Goal: Task Accomplishment & Management: Complete application form

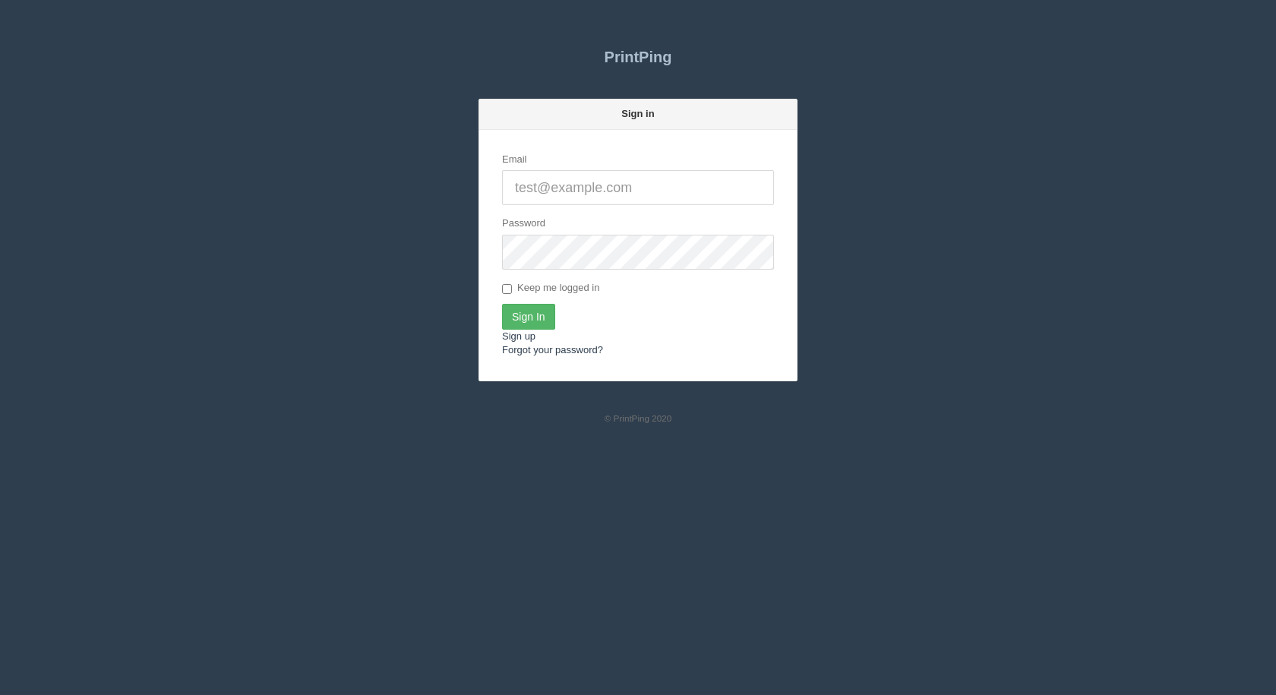
type input "[EMAIL_ADDRESS][DOMAIN_NAME]"
click at [539, 313] on input "Sign In" at bounding box center [528, 317] width 53 height 26
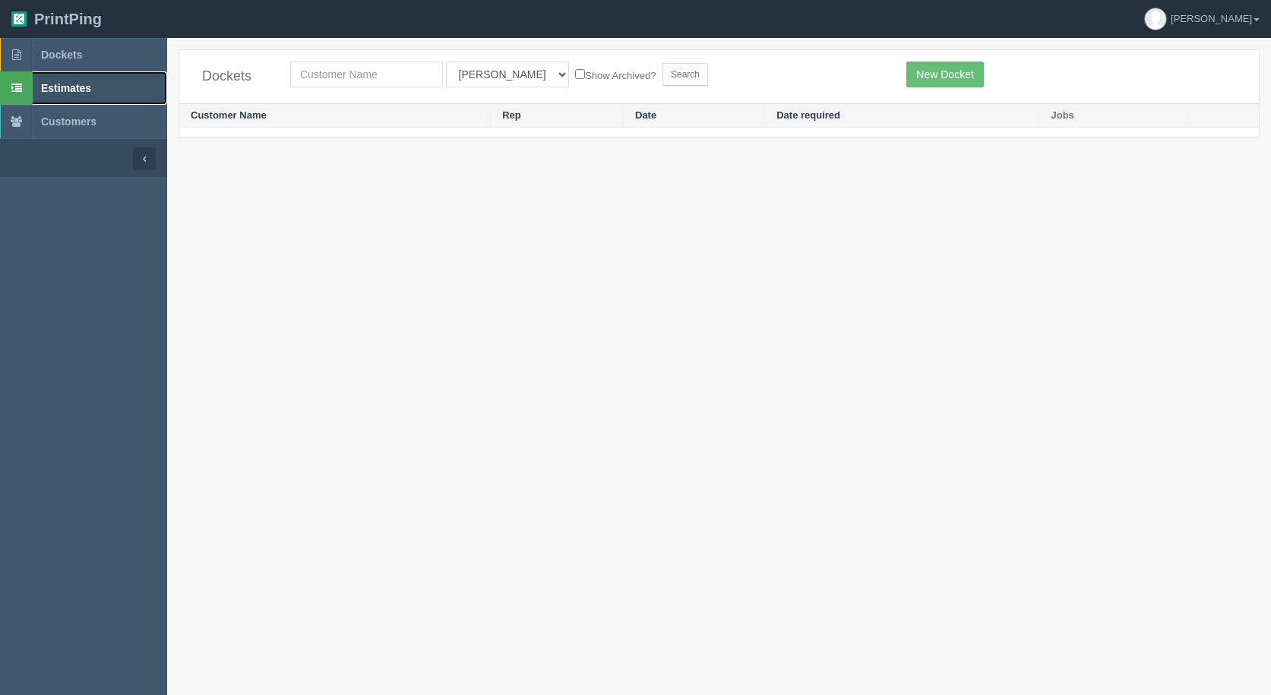
click at [80, 88] on span "Estimates" at bounding box center [66, 88] width 50 height 12
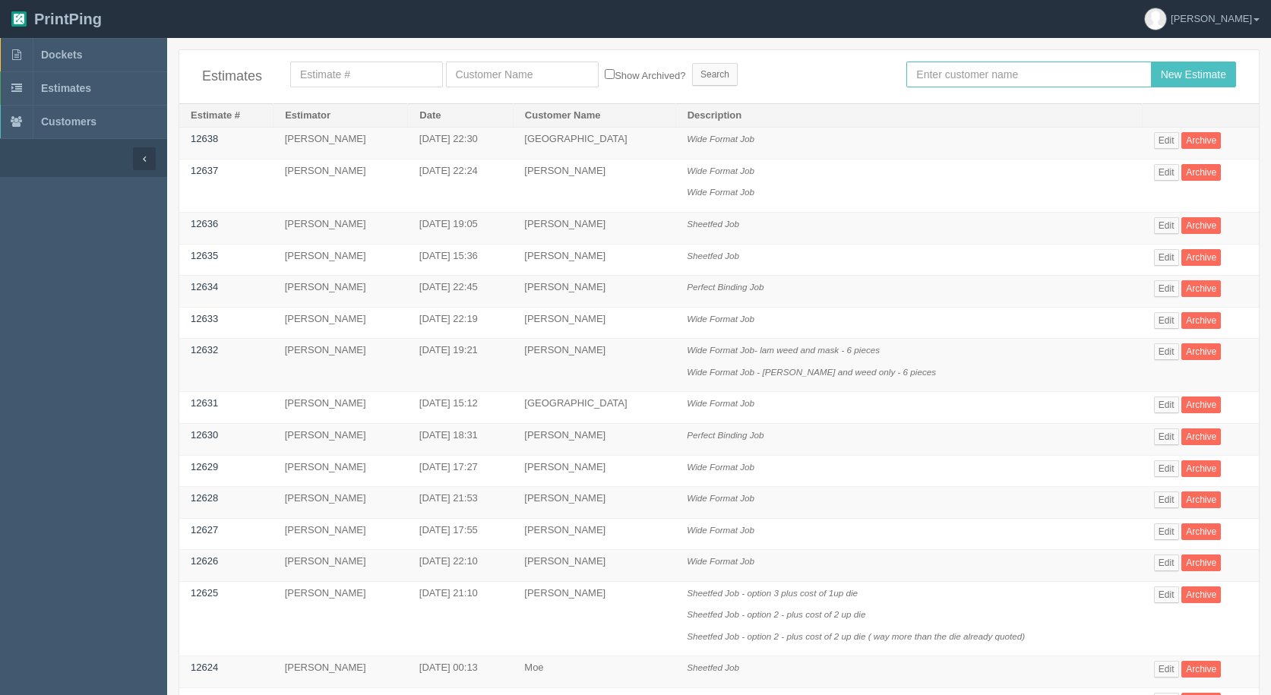
click at [960, 74] on input "text" at bounding box center [1028, 75] width 245 height 26
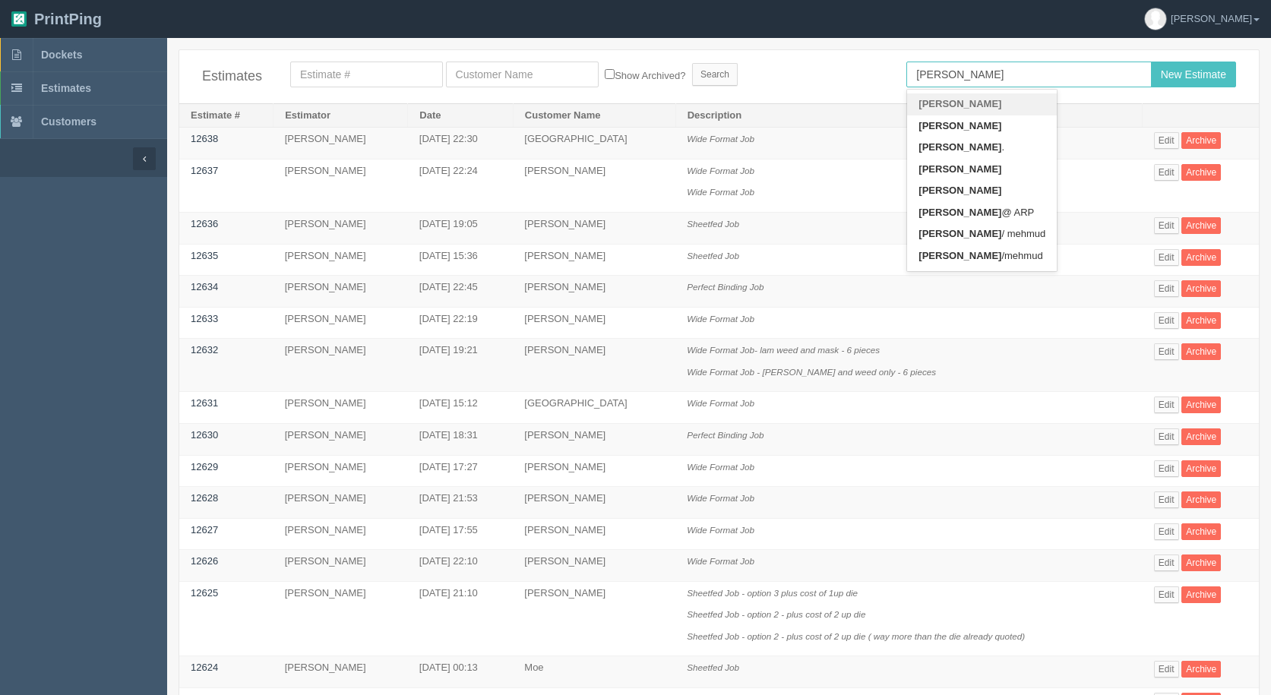
type input "[PERSON_NAME]"
click at [1151, 62] on input "New Estimate" at bounding box center [1193, 75] width 85 height 26
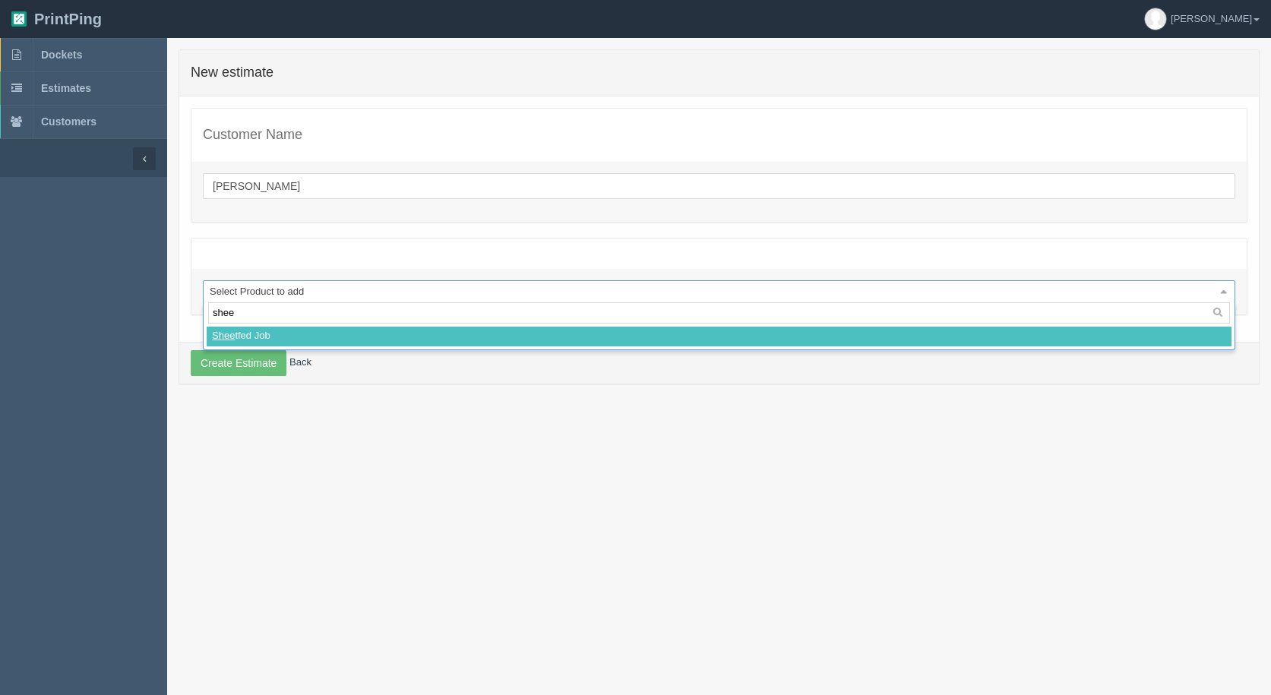
type input "sheet"
select select
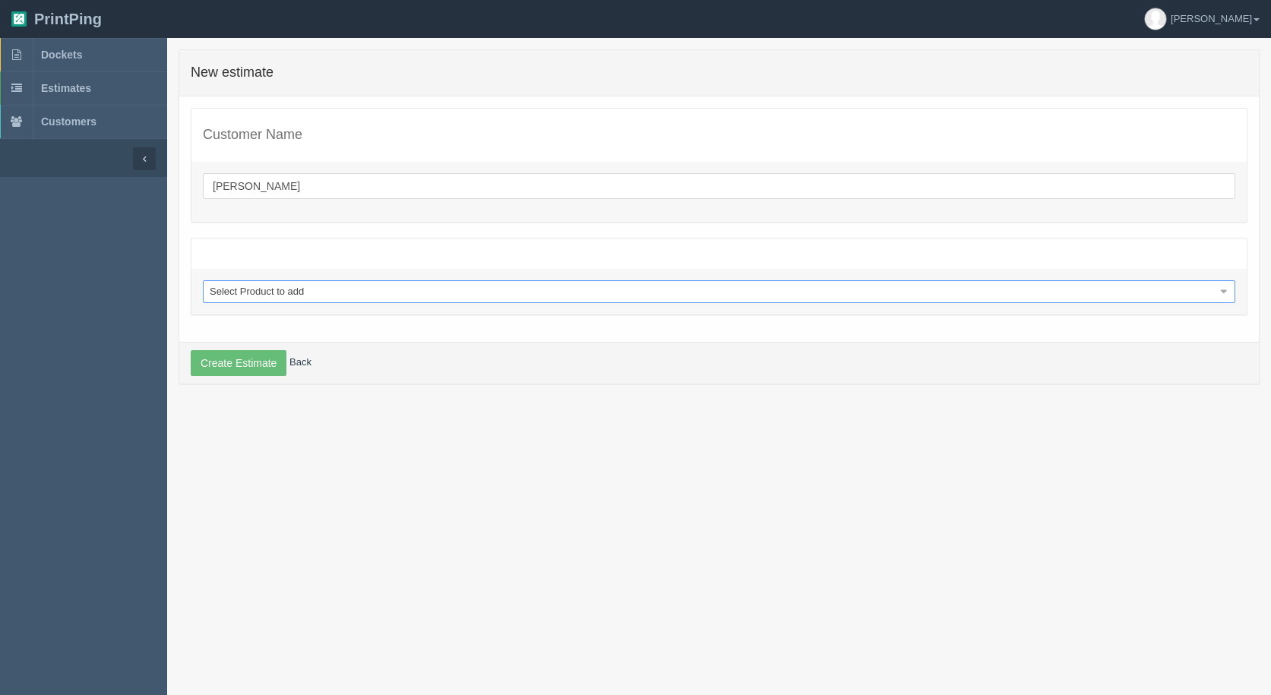
select select "0"
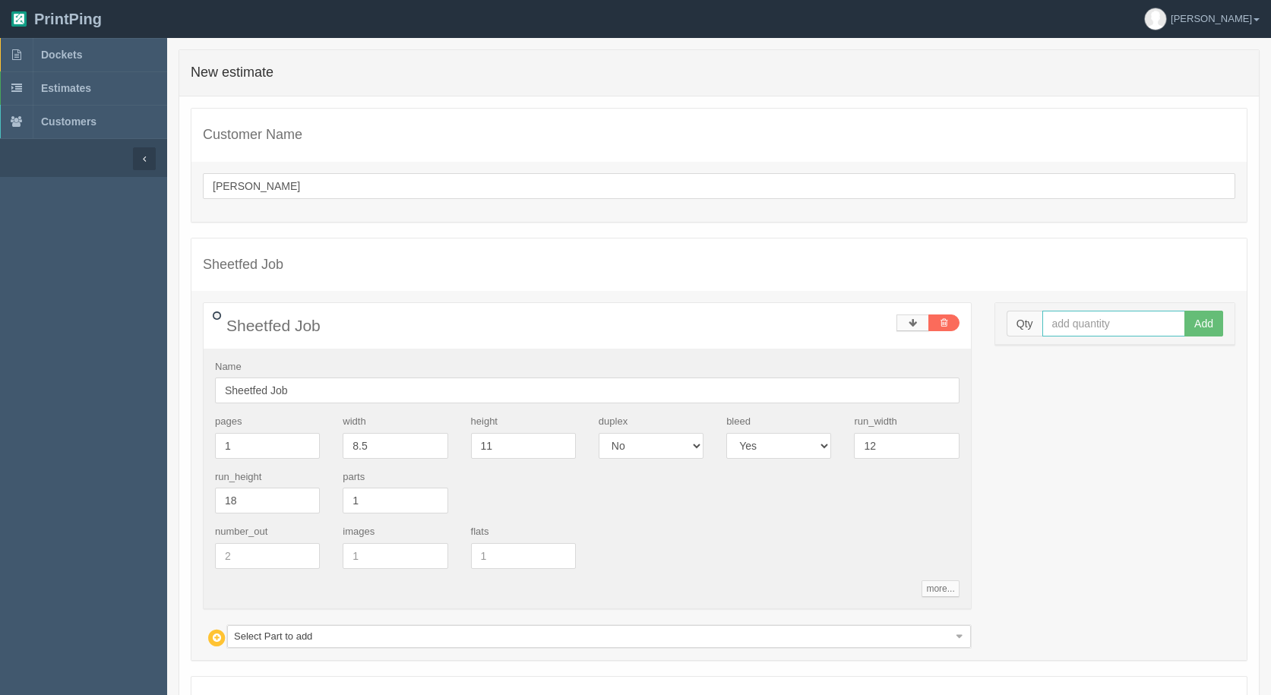
click at [1070, 321] on input "text" at bounding box center [1114, 324] width 144 height 26
type input "2500"
click at [1184, 311] on button "Add" at bounding box center [1203, 324] width 39 height 26
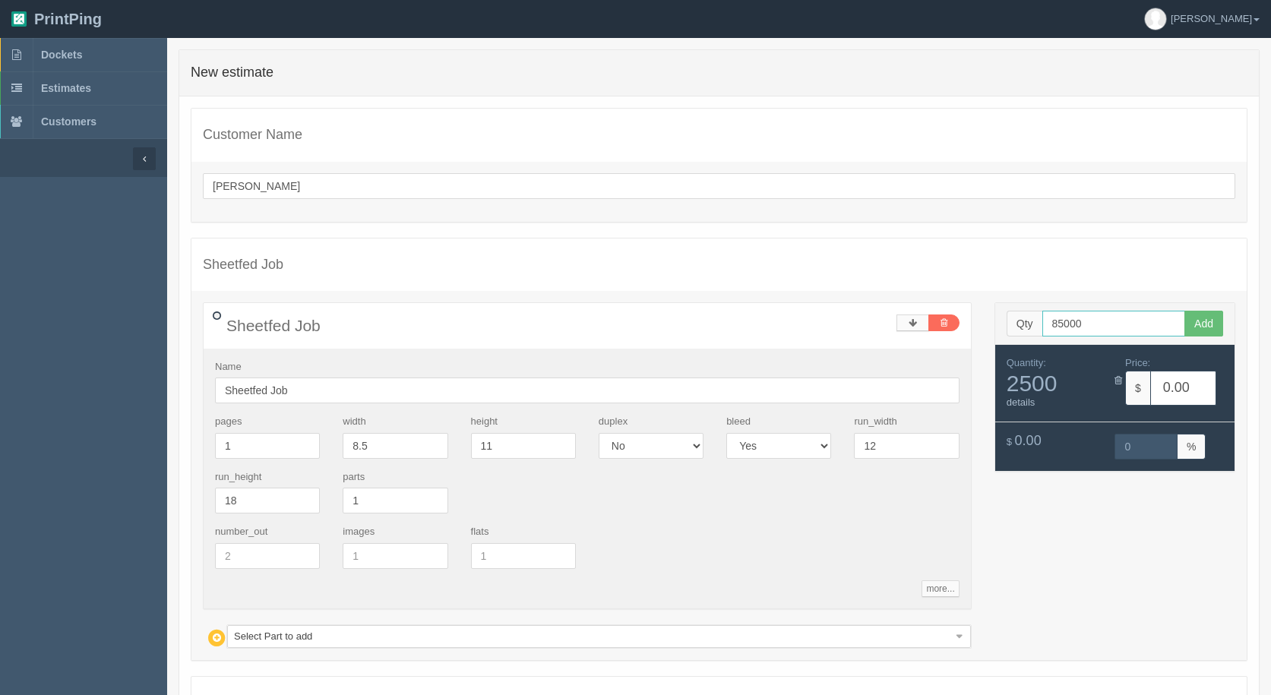
type input "85000"
click at [1184, 311] on button "Add" at bounding box center [1203, 324] width 39 height 26
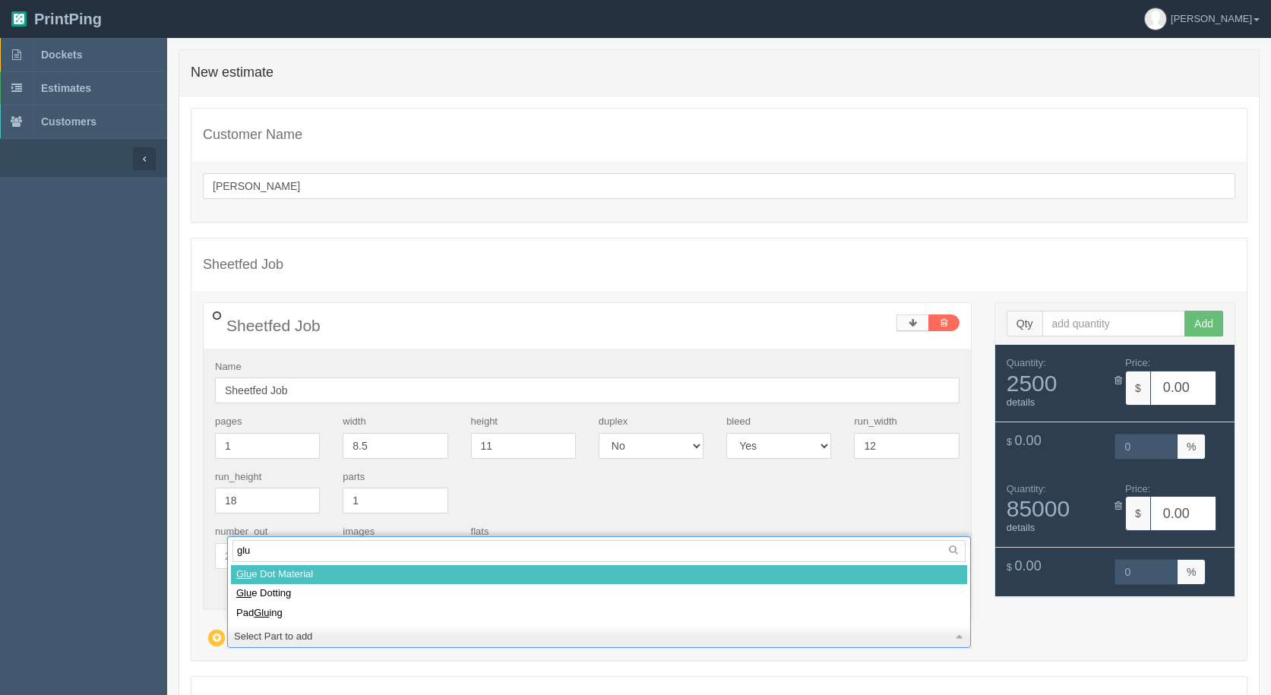
type input "glue"
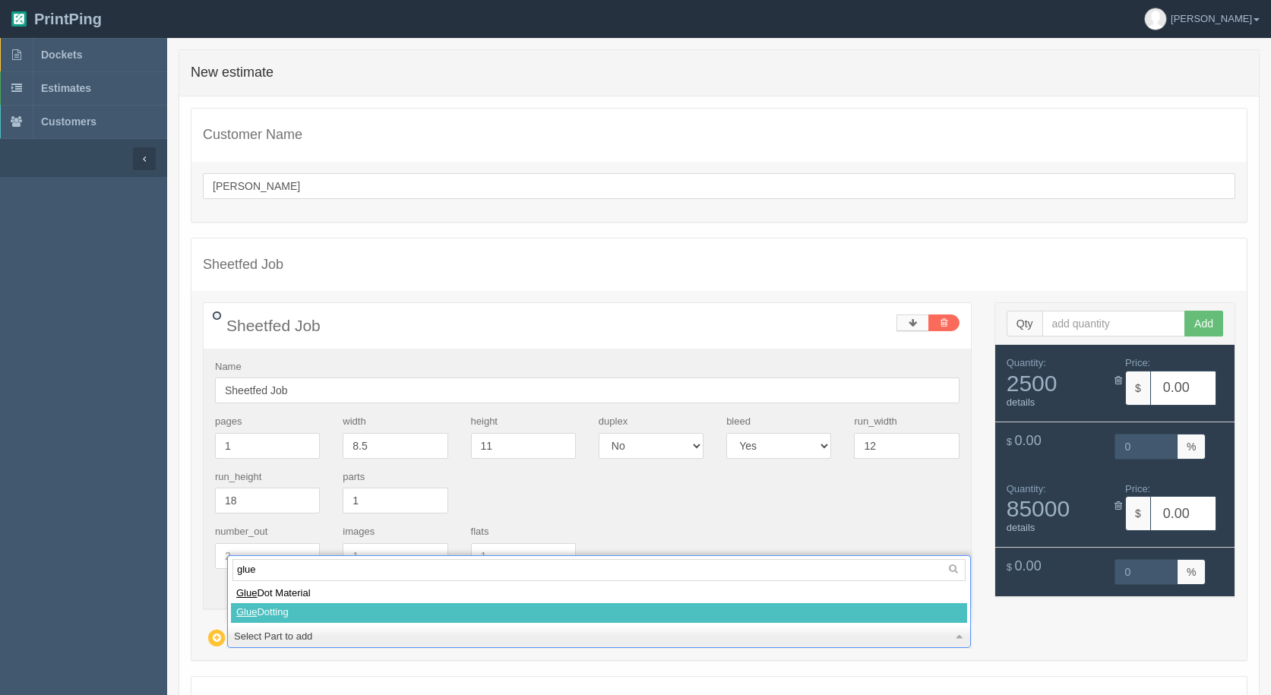
select select
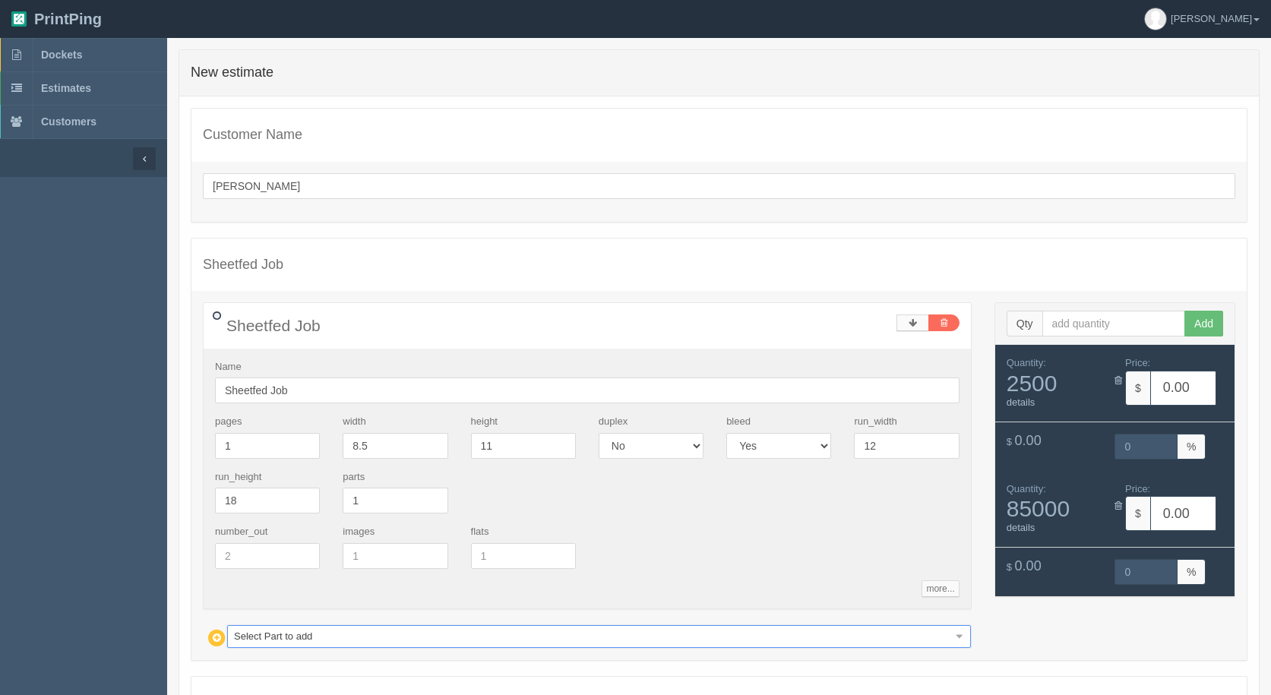
type input "207.64"
type input "15.00"
type input "7059.72"
type input "15.00"
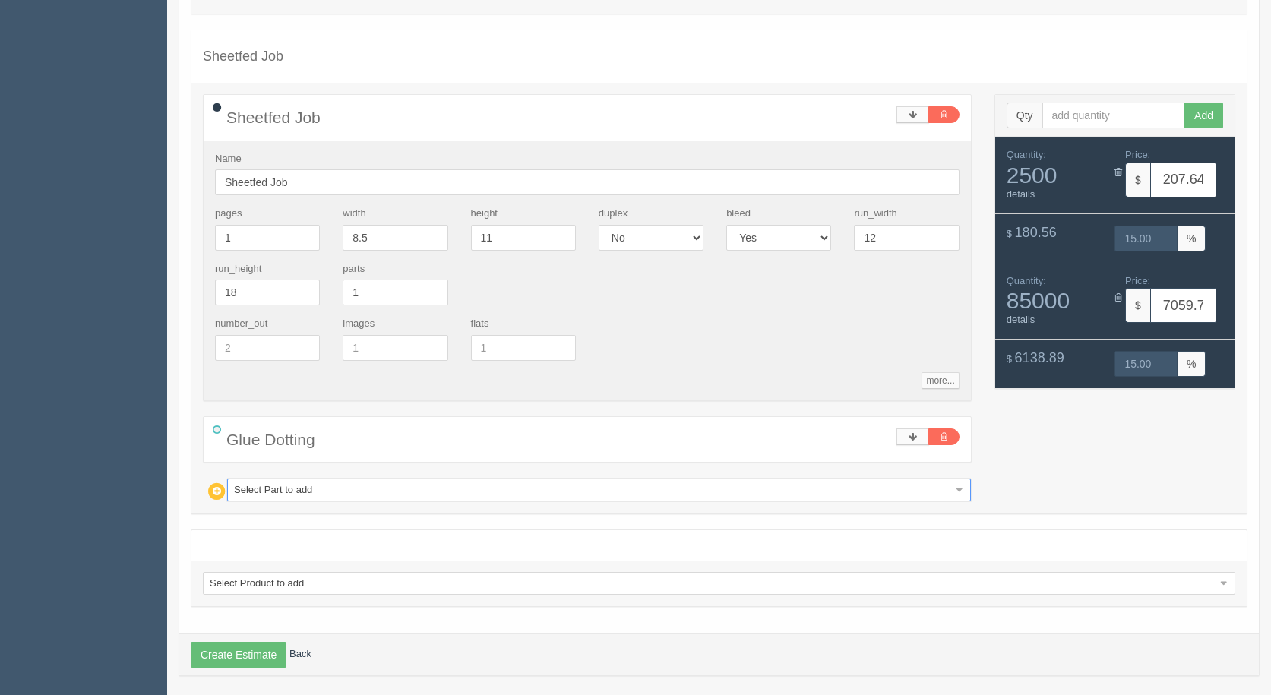
scroll to position [216, 0]
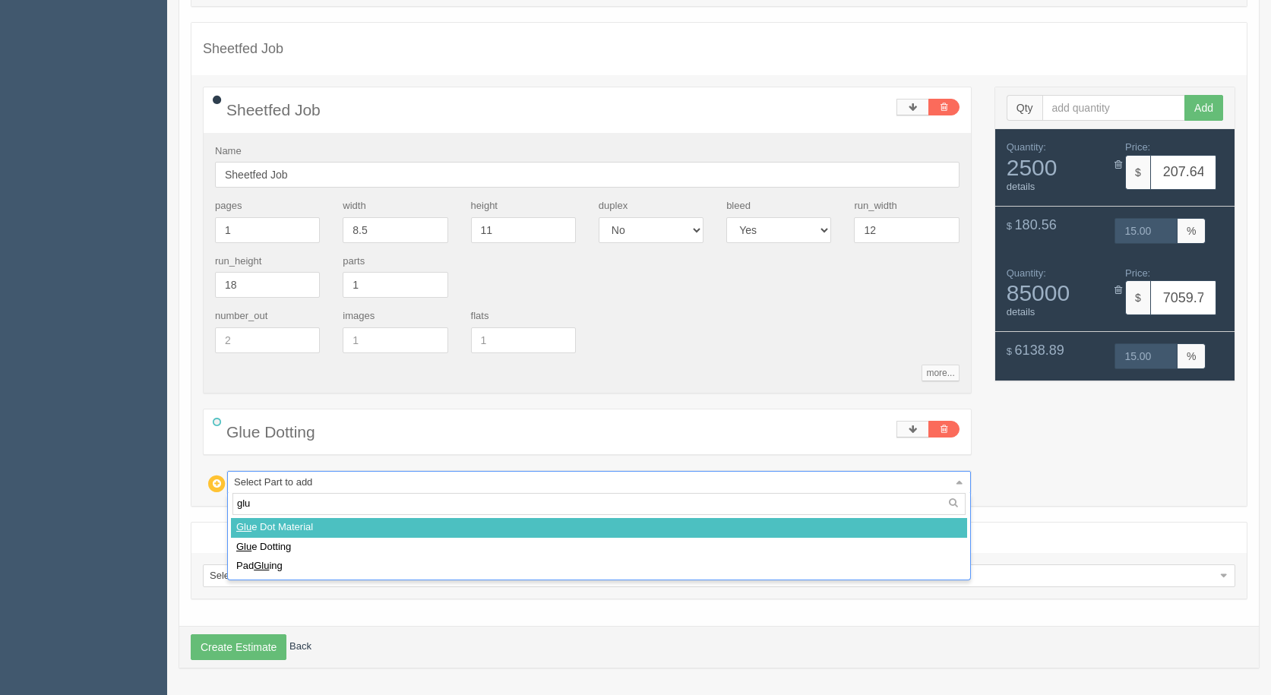
type input "glue"
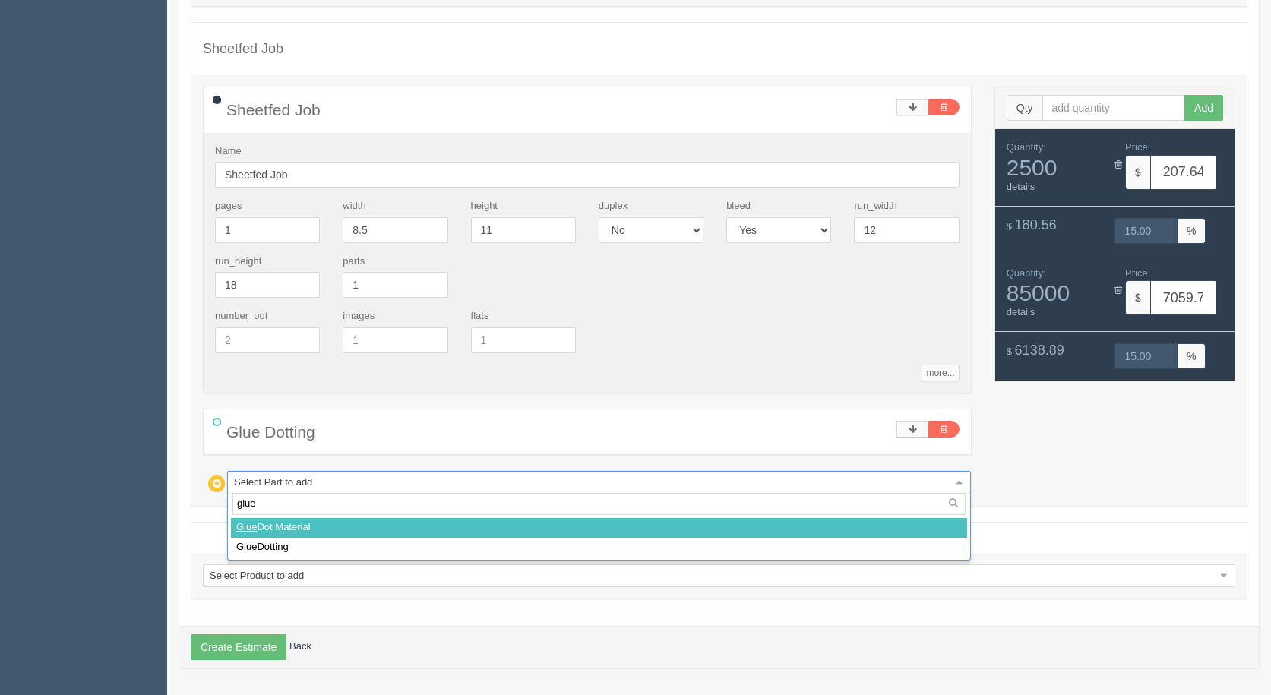
select select
type input "242.14"
type input "15.00"
type input "8232.72"
type input "15.00"
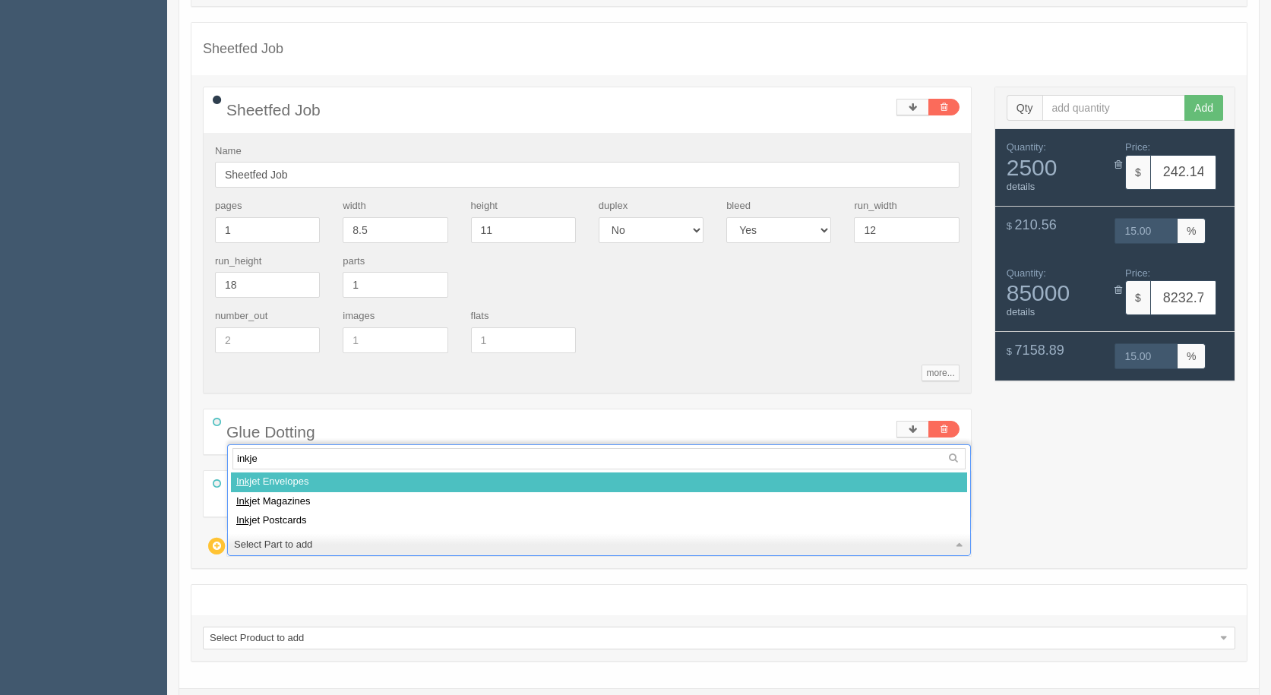
type input "inkjet"
select select
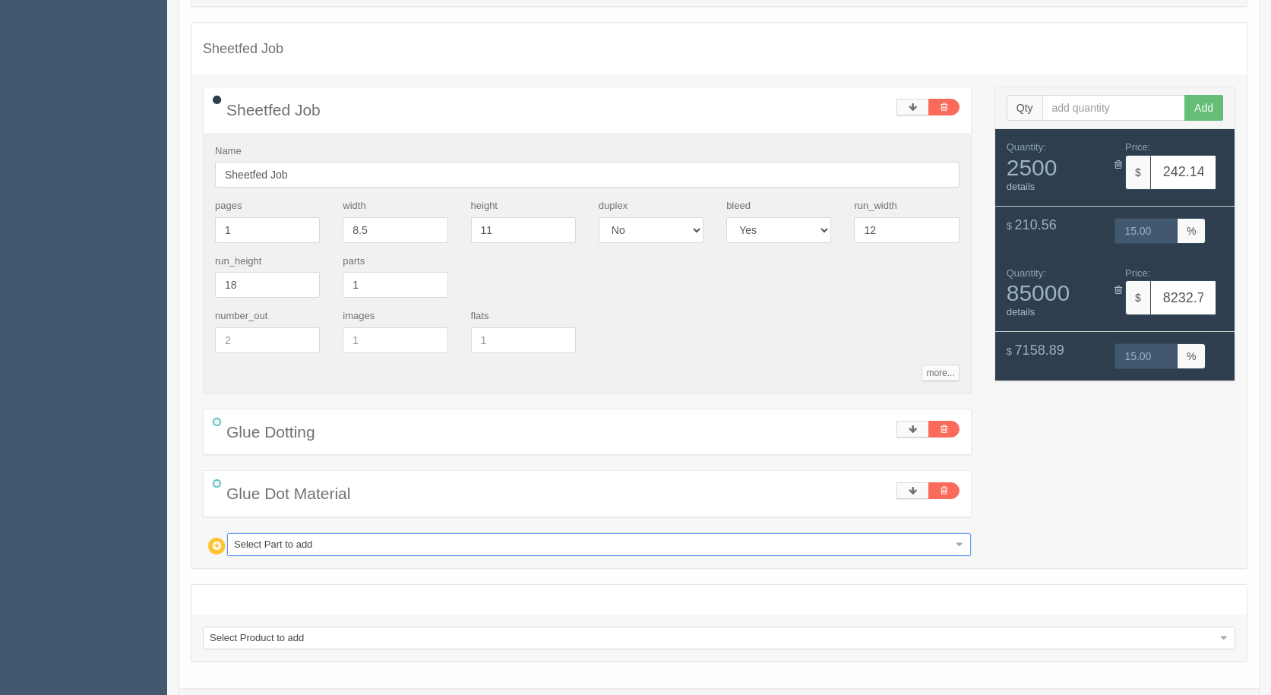
type input "272.04"
type input "15.00"
type input "8755.97"
type input "15.00"
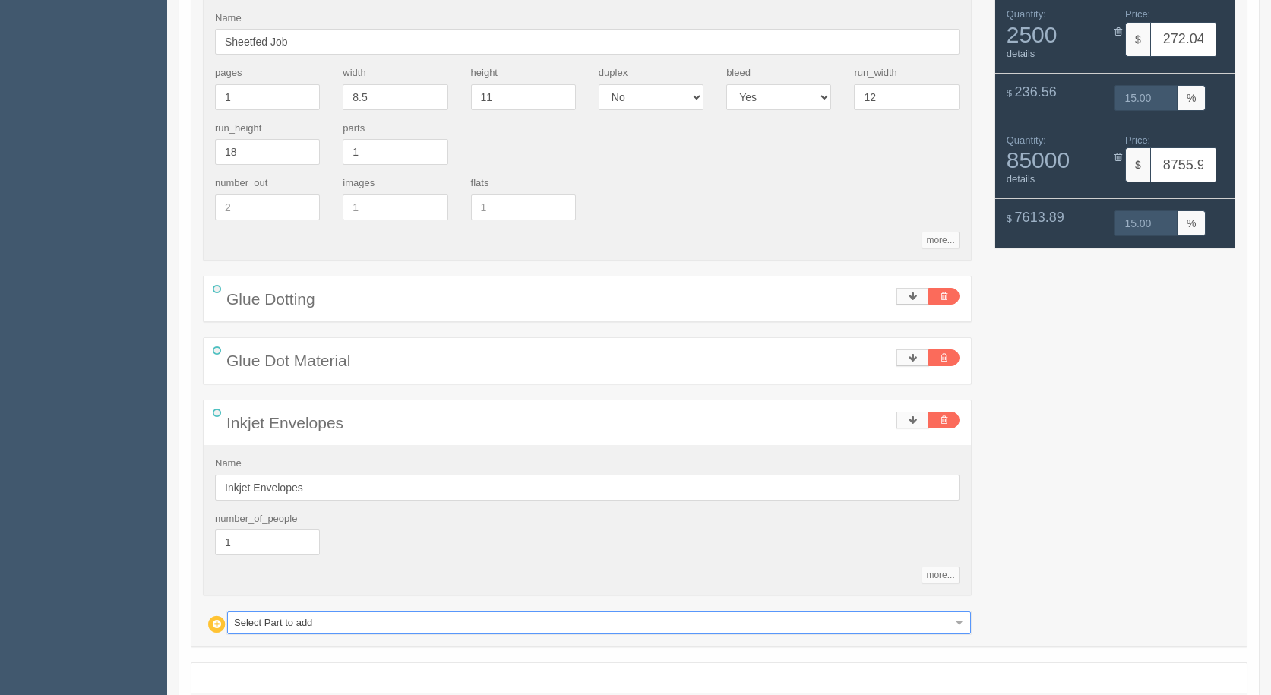
scroll to position [489, 0]
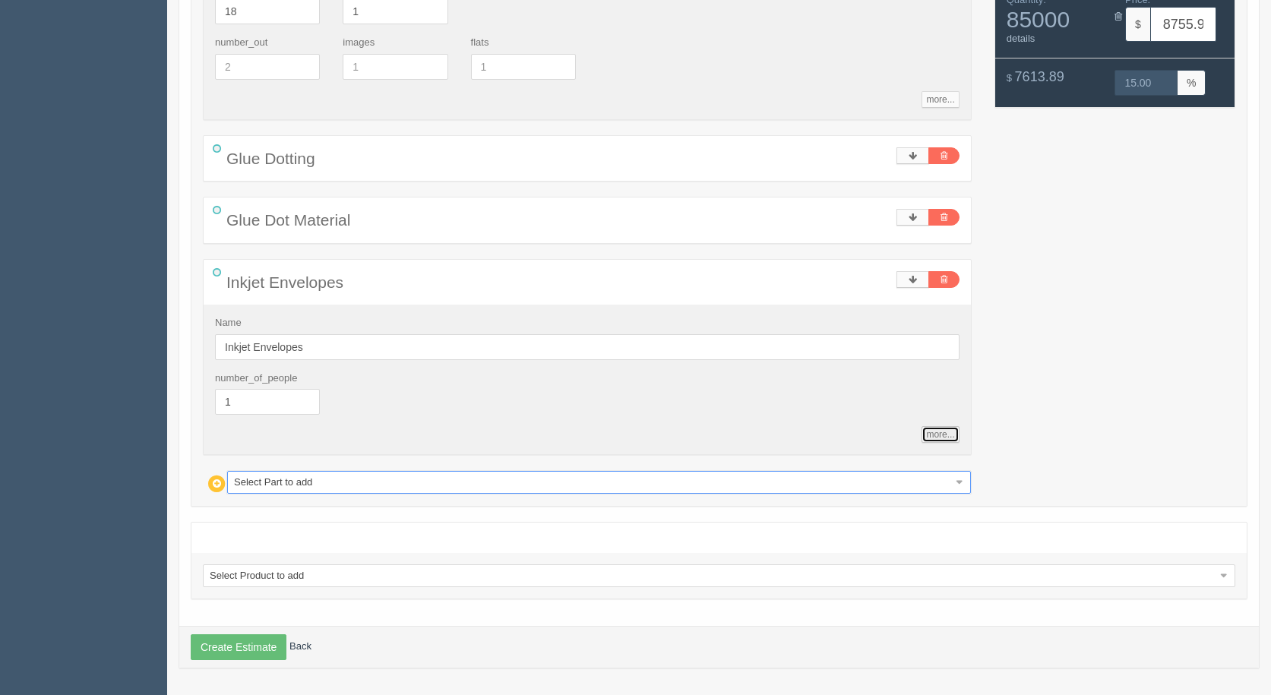
click at [947, 441] on link "more..." at bounding box center [939, 434] width 37 height 17
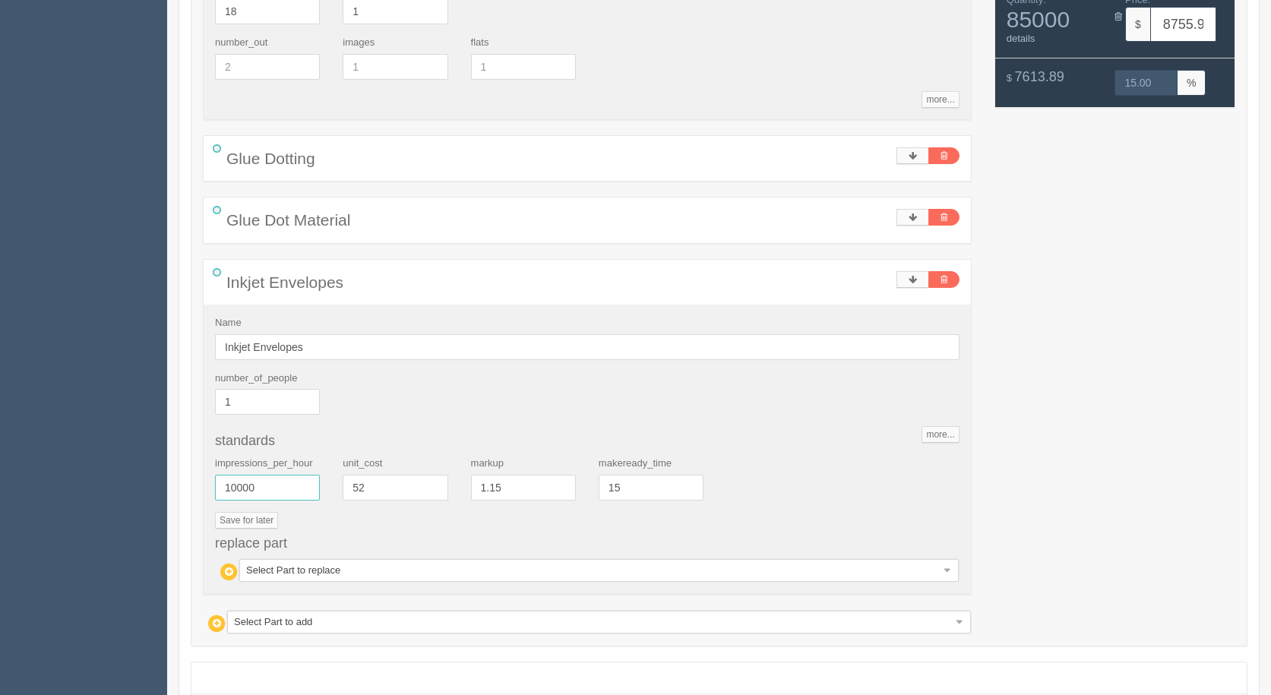
drag, startPoint x: 261, startPoint y: 490, endPoint x: 0, endPoint y: 362, distance: 290.8
click at [17, 411] on section "Dockets Estimates Customers" at bounding box center [635, 192] width 1271 height 1286
type input "7000"
type input "278.45"
type input "15.00"
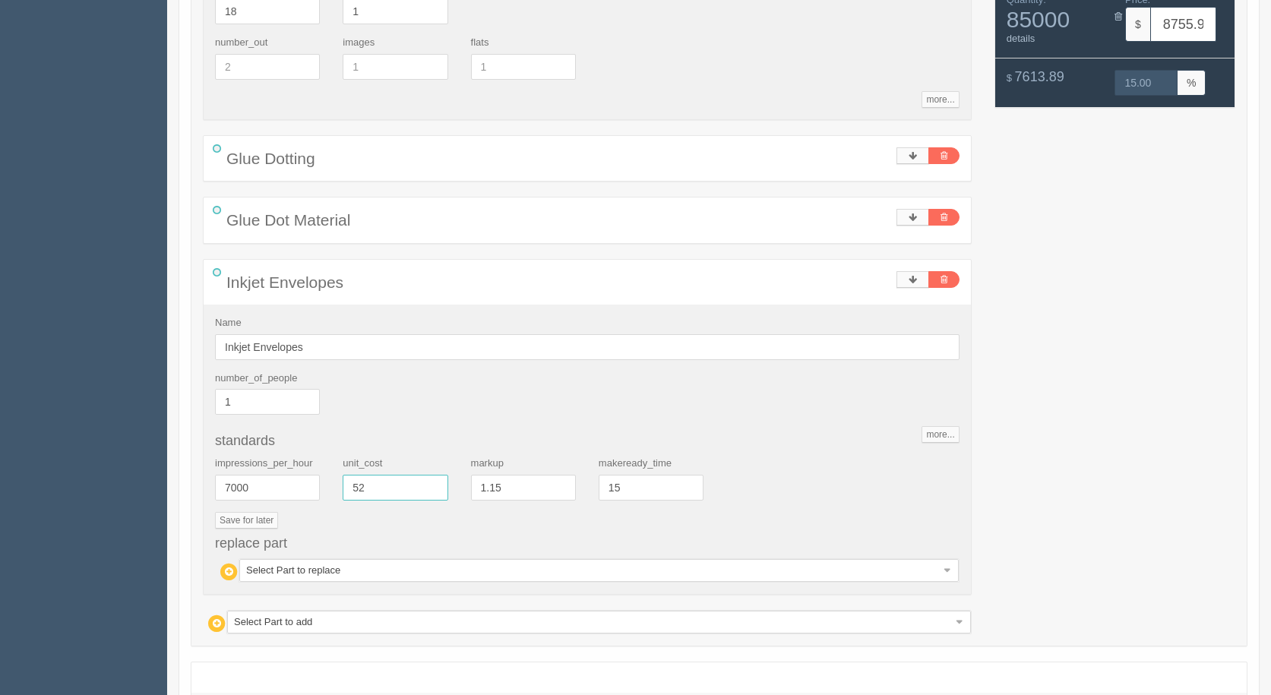
type input "8973.82"
type input "15.00"
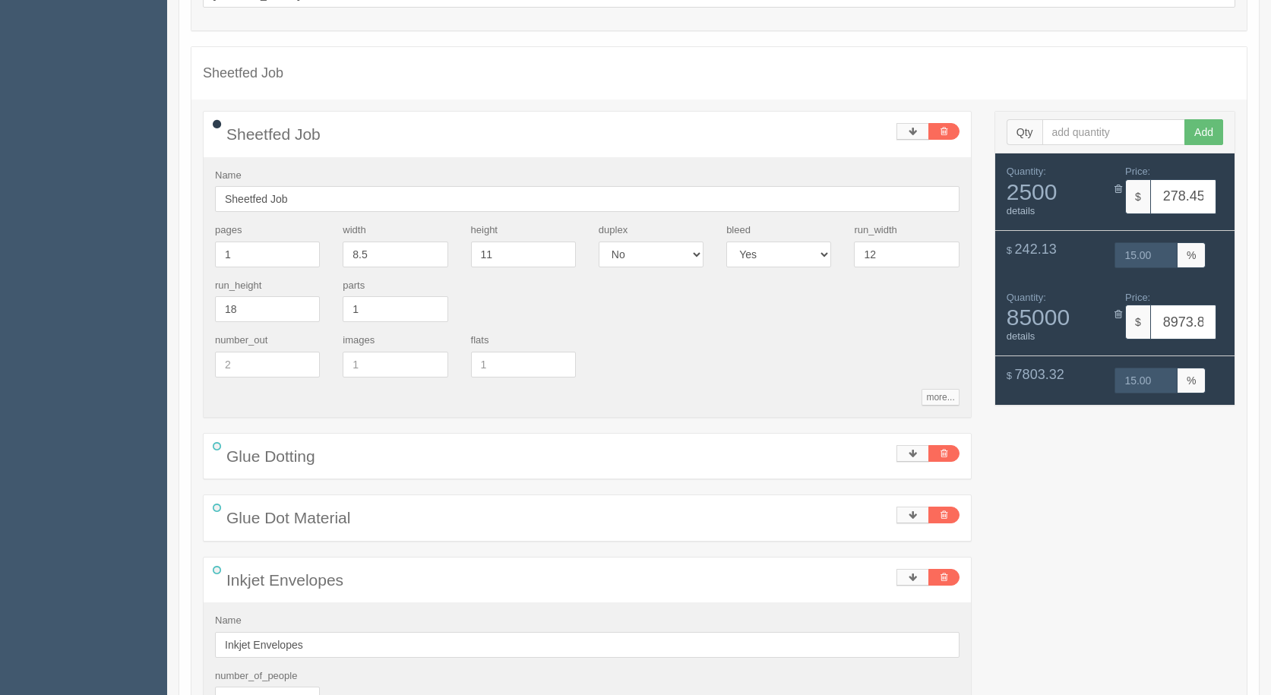
scroll to position [185, 0]
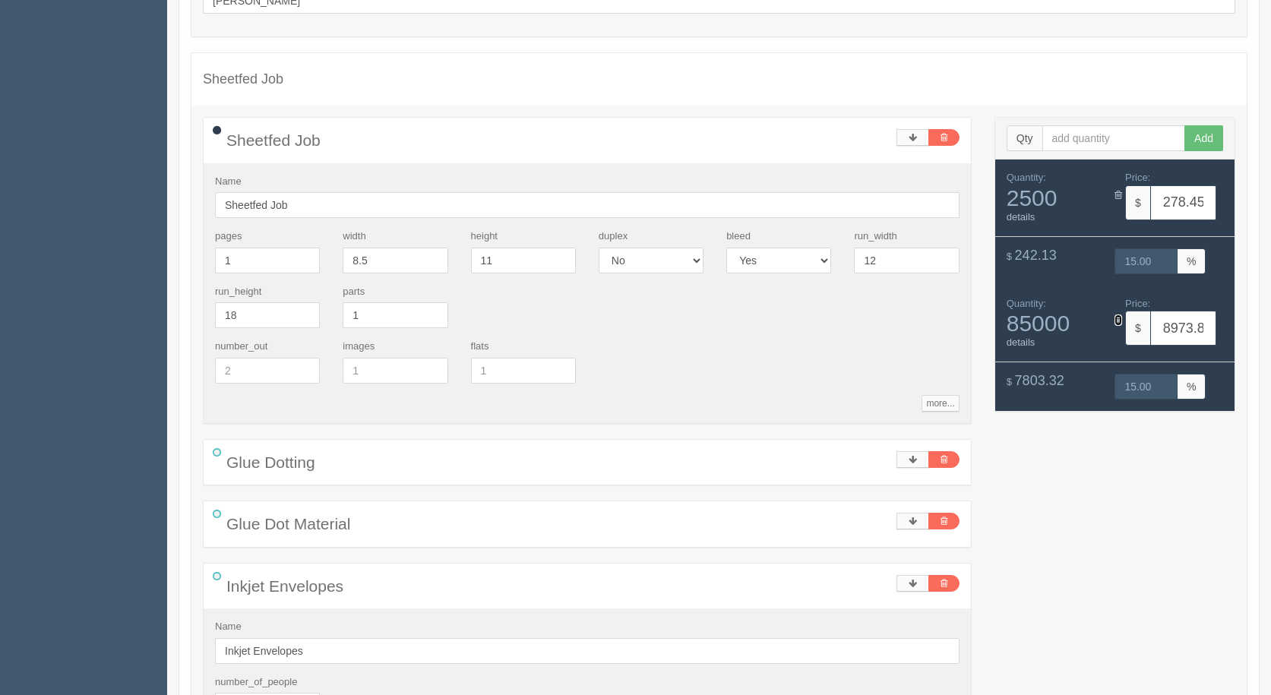
click at [1118, 316] on icon at bounding box center [1118, 320] width 8 height 10
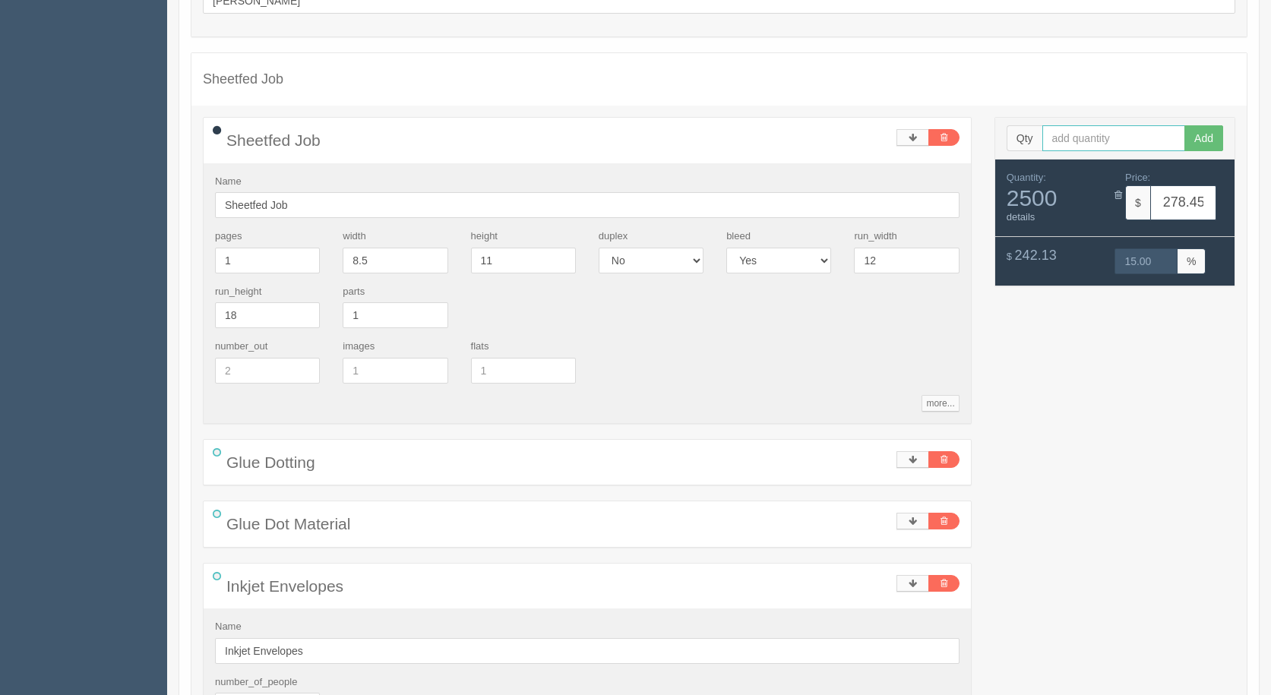
click at [1078, 134] on input "text" at bounding box center [1114, 138] width 144 height 26
type input "5000"
click at [1184, 125] on button "Add" at bounding box center [1203, 138] width 39 height 26
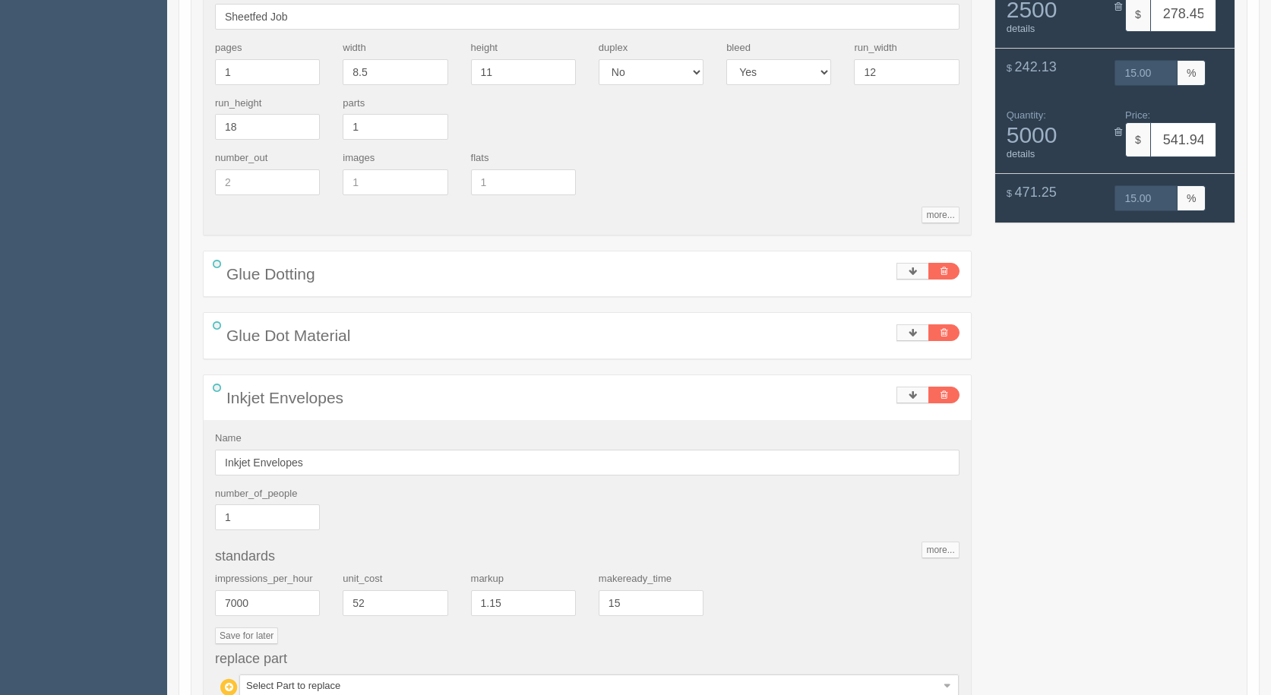
scroll to position [489, 0]
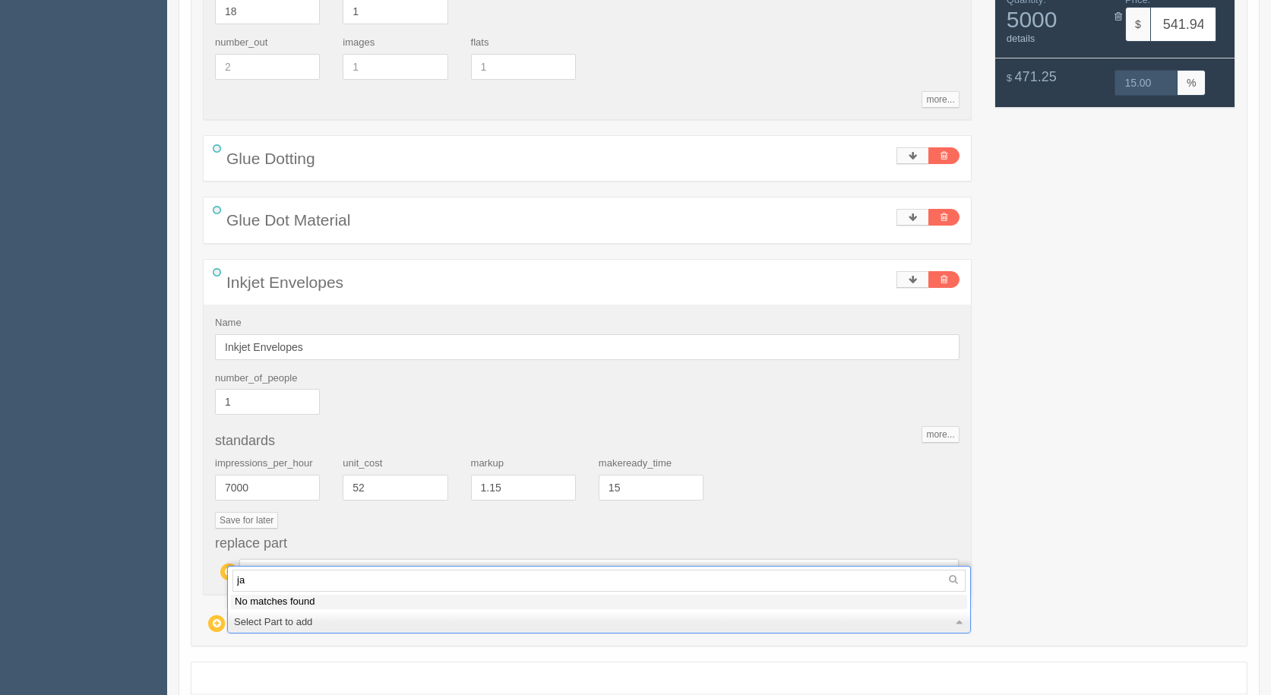
type input "j"
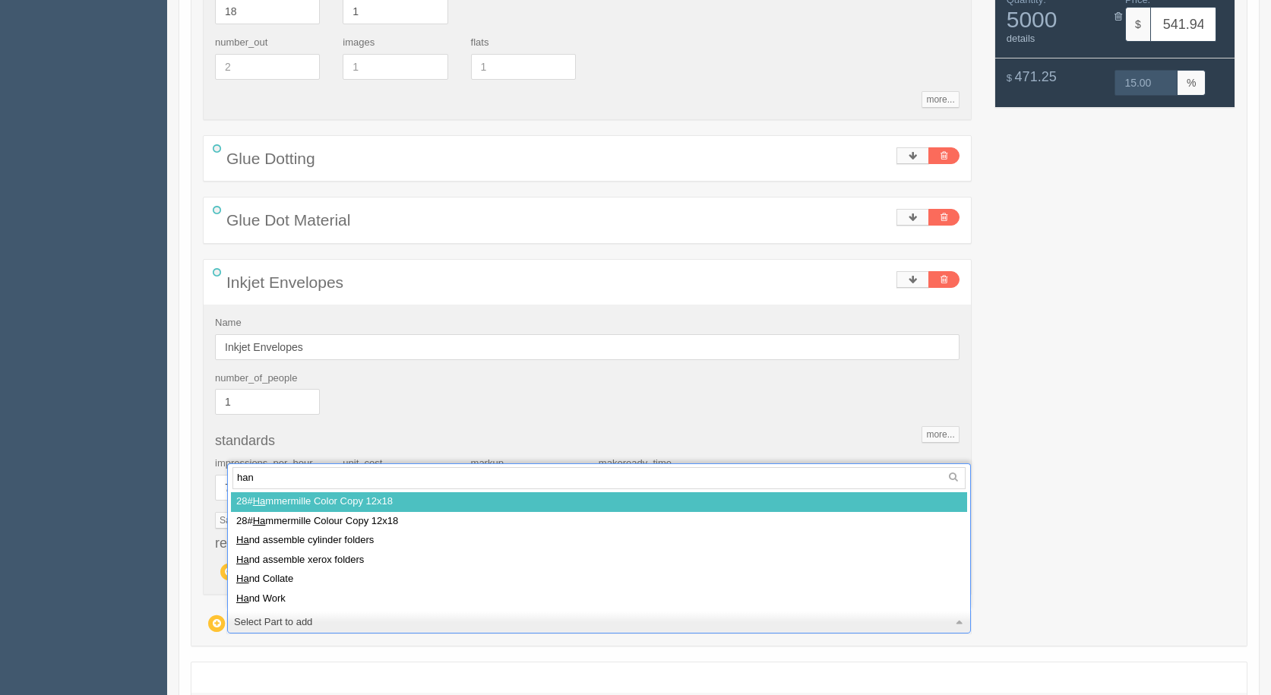
type input "hand"
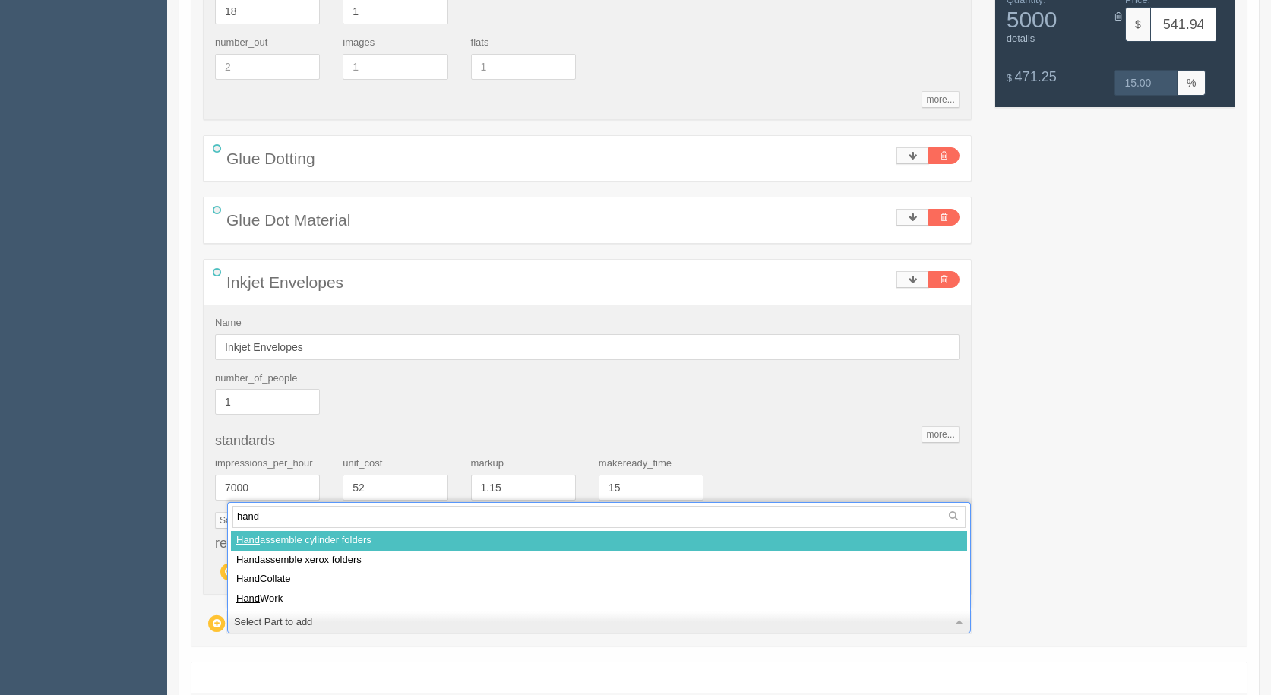
select select
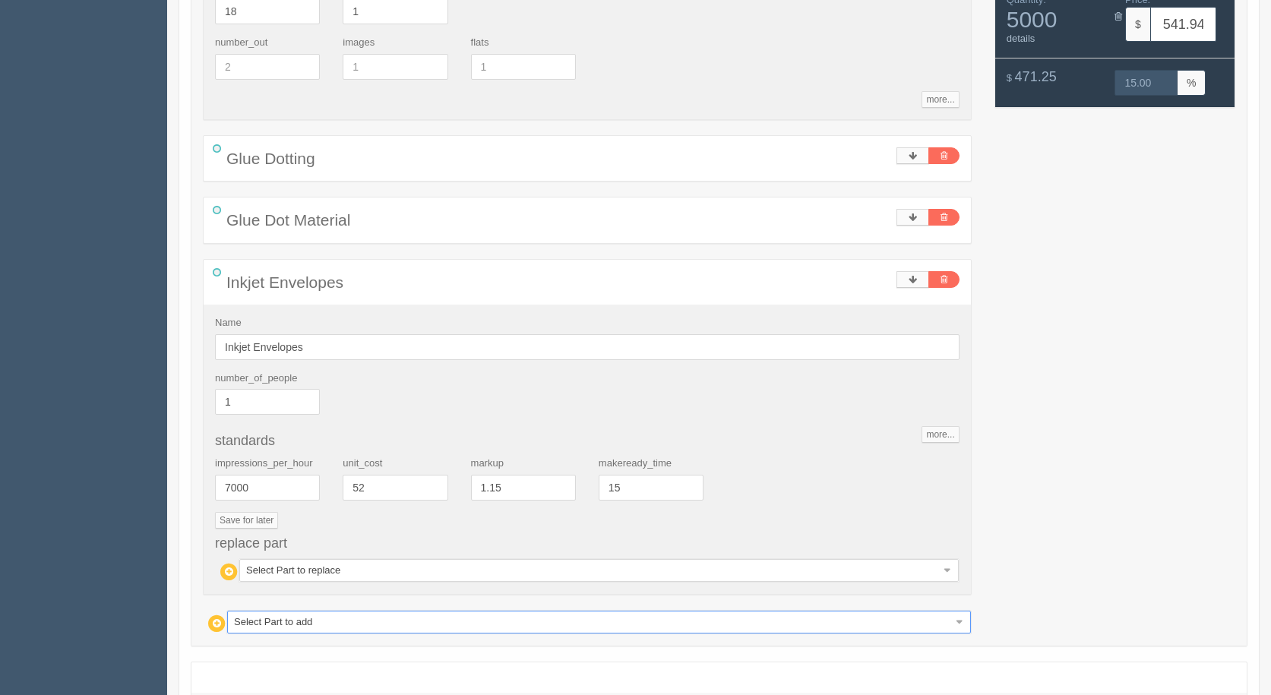
type input "776.78"
type input "15.00"
type input "1538.61"
type input "15.00"
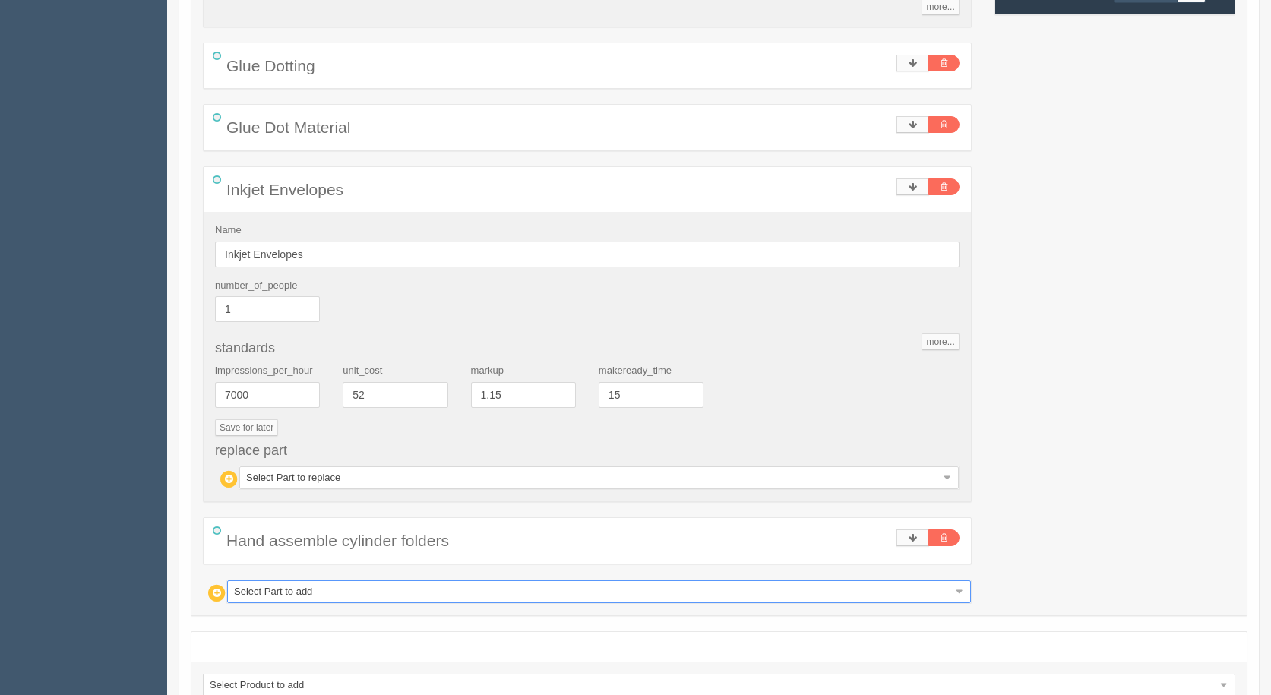
scroll to position [691, 0]
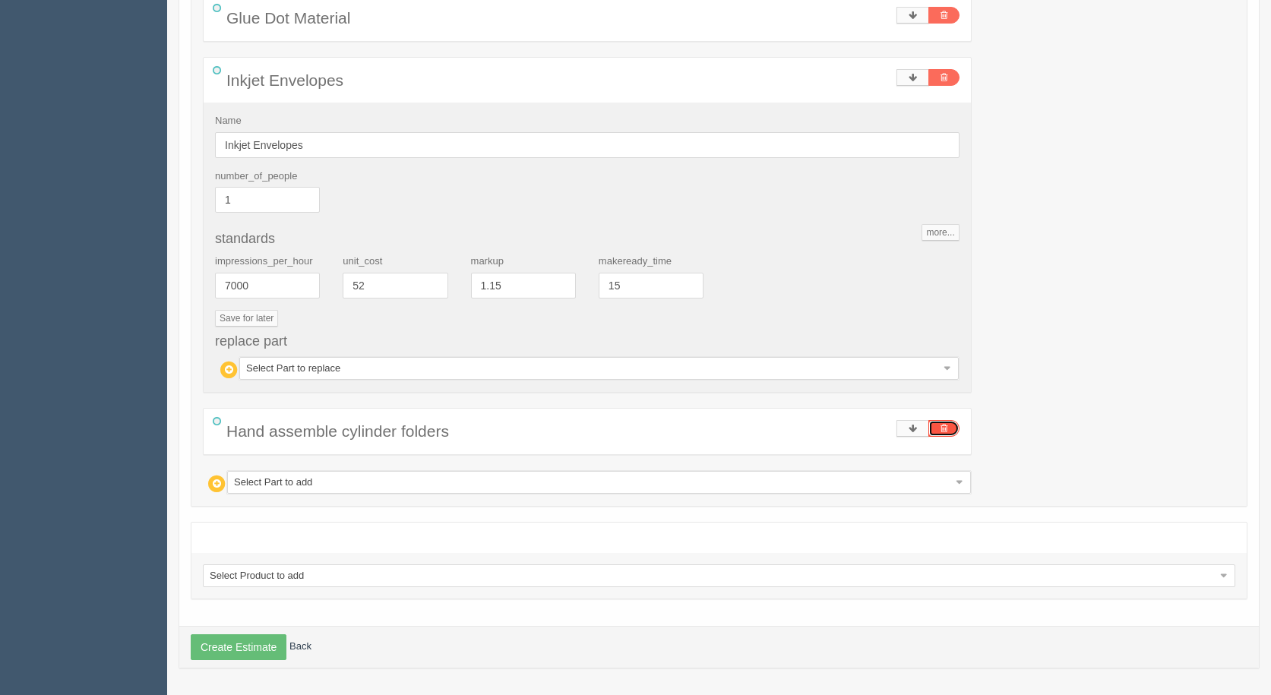
click at [953, 425] on link at bounding box center [943, 428] width 31 height 17
type input "278.45"
type input "15.00"
type input "541.94"
type input "15.00"
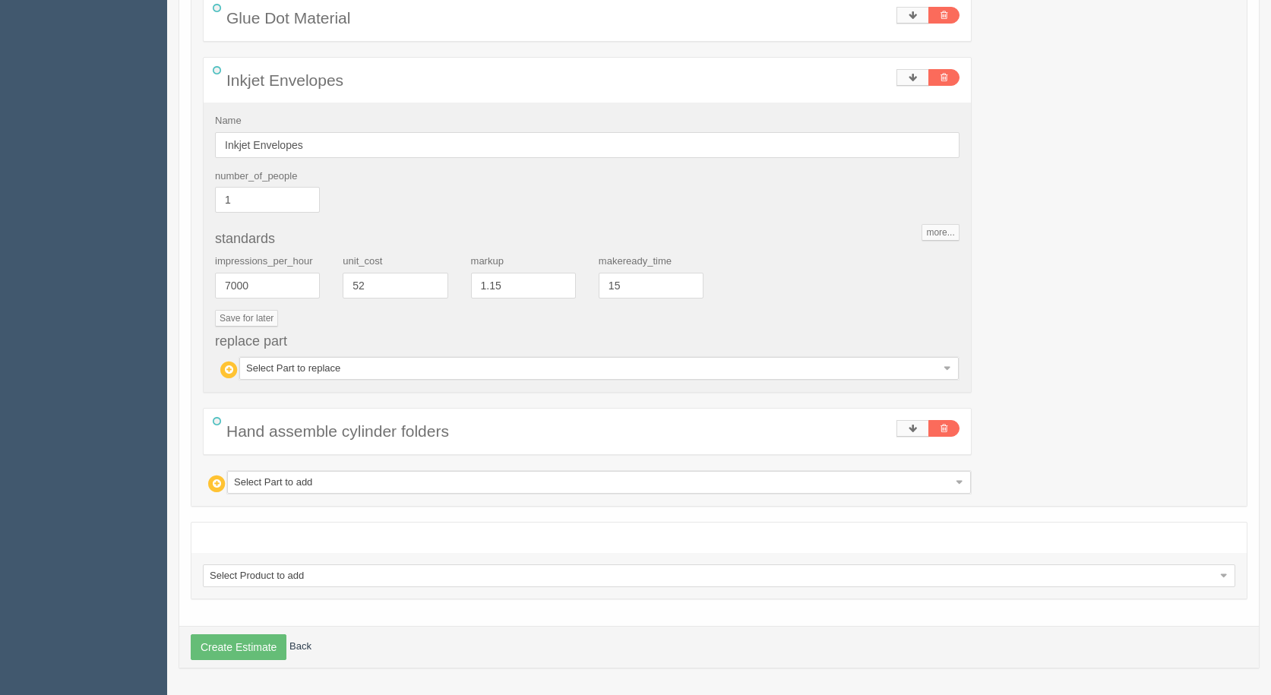
scroll to position [629, 0]
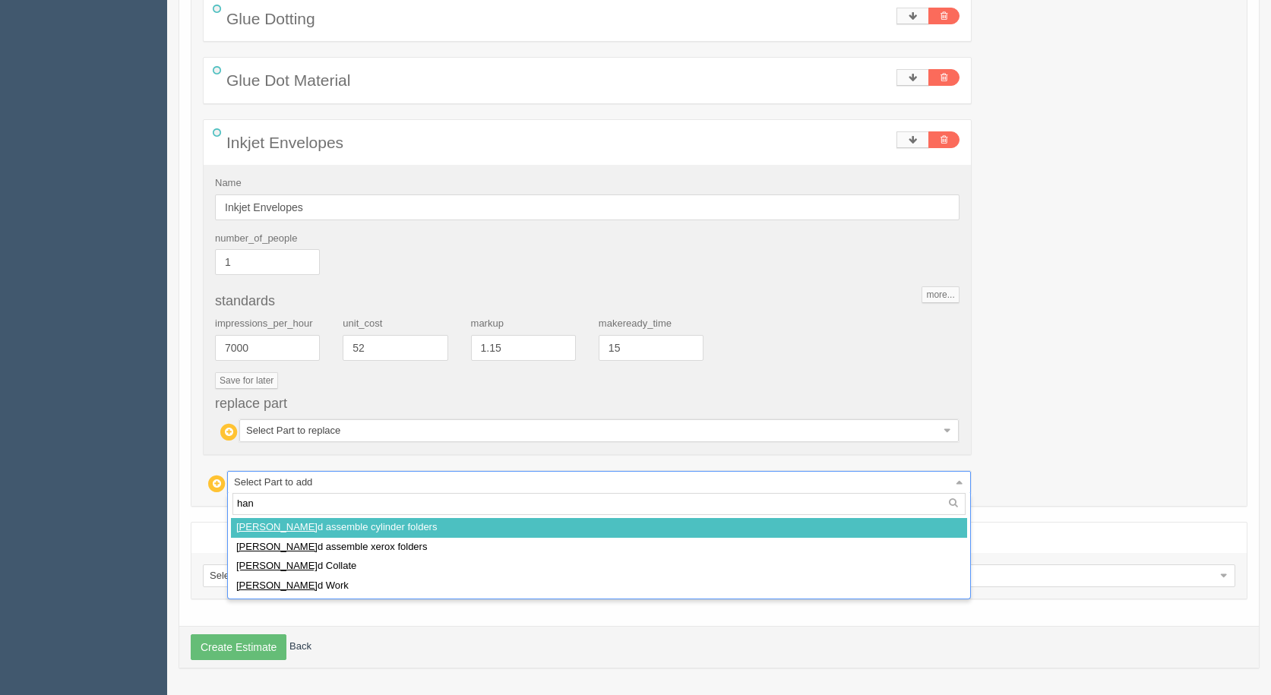
type input "hand"
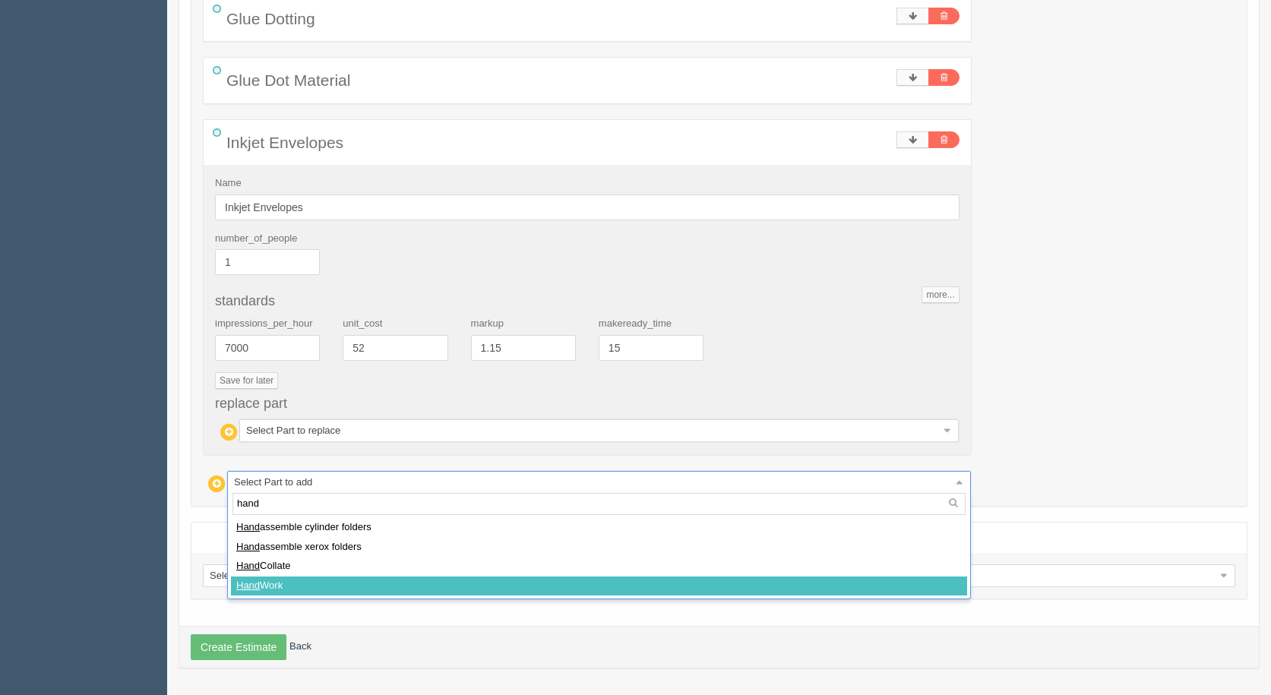
select select
type input "486.08"
type input "15.00"
type input "957.22"
type input "15.00"
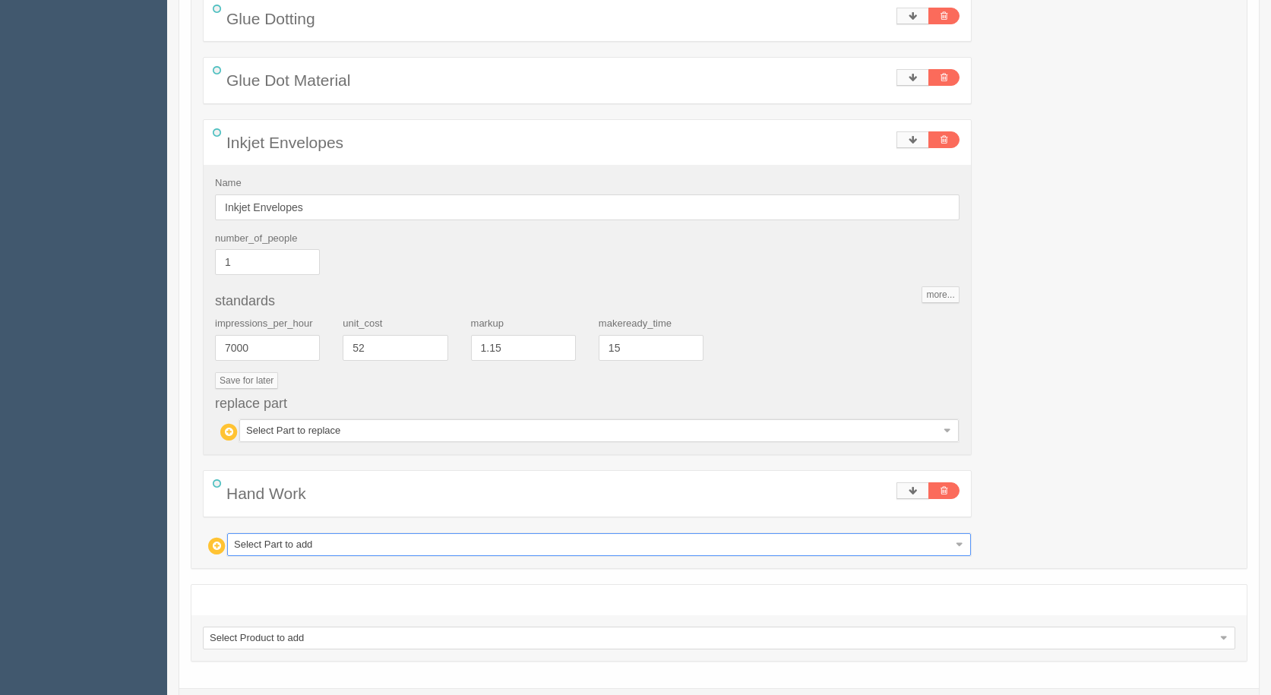
type input "h"
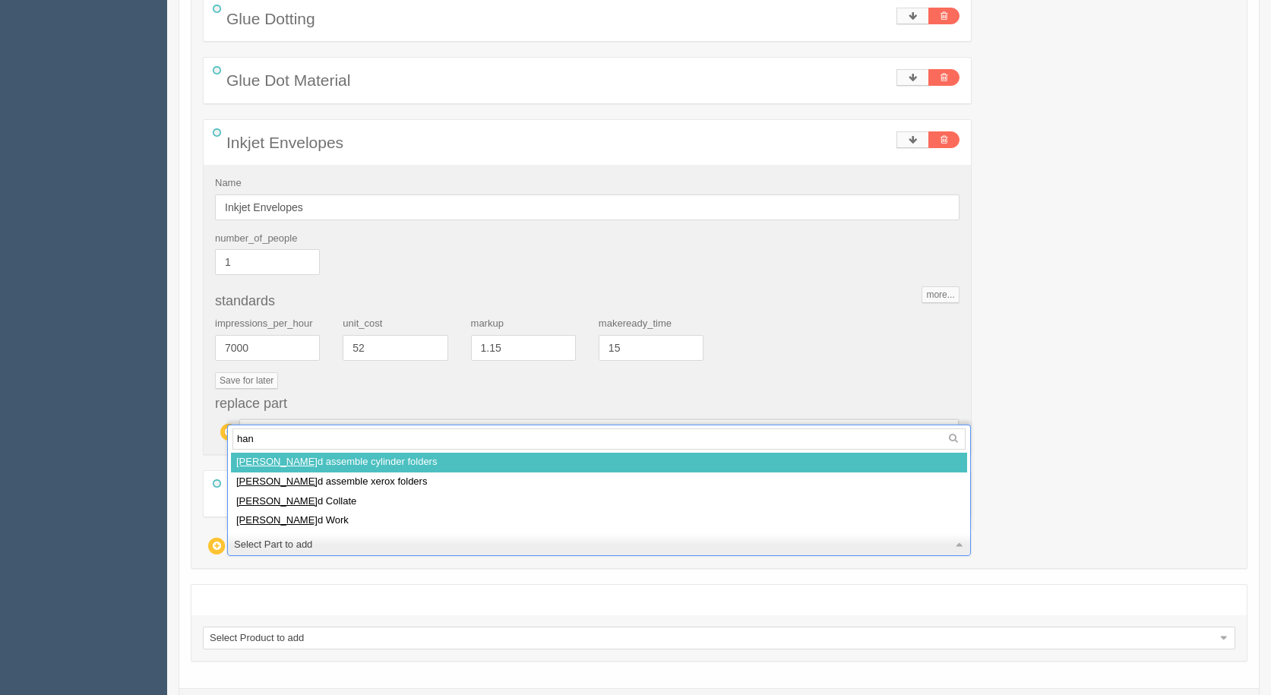
type input "hand"
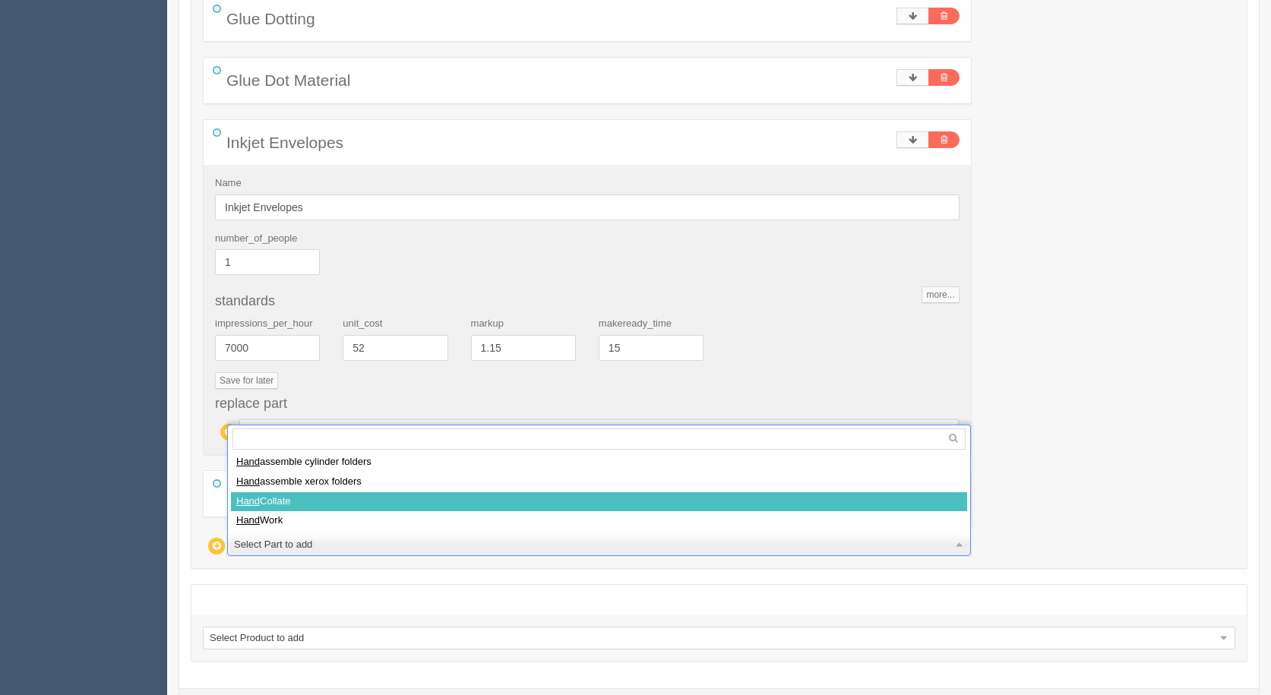
select select
type input "693.72"
type input "15.00"
type input "1372.50"
type input "15.00"
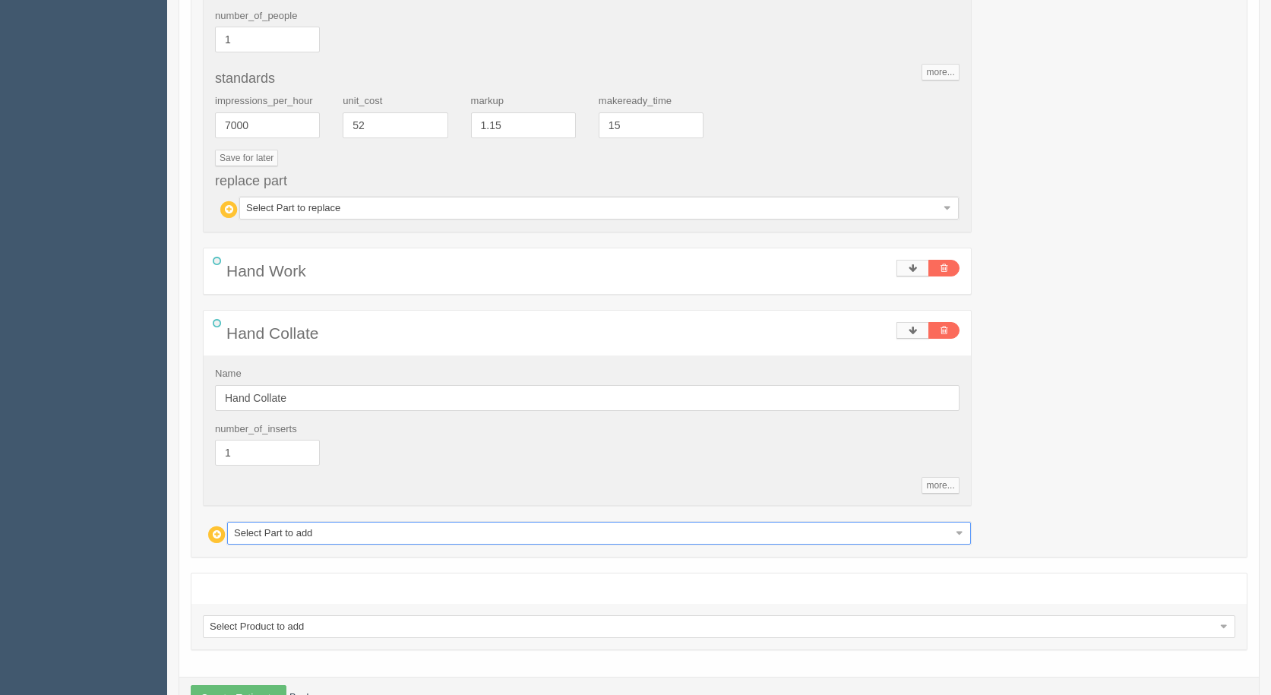
scroll to position [857, 0]
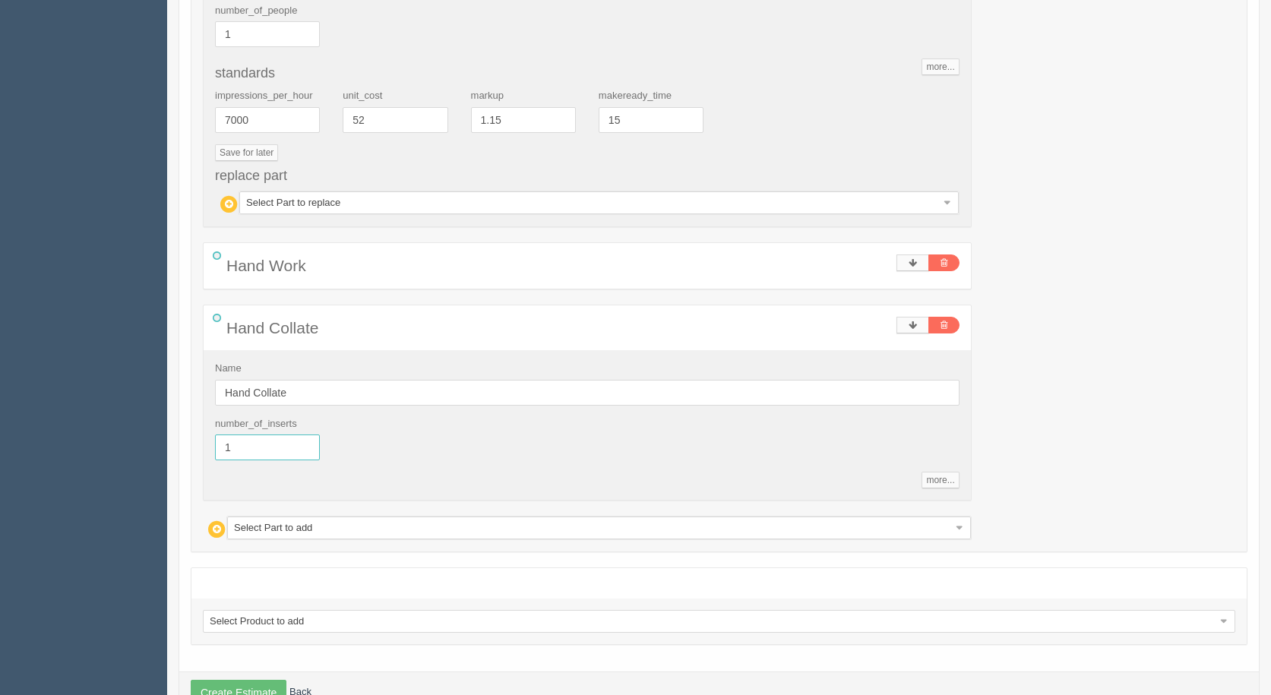
drag, startPoint x: 274, startPoint y: 451, endPoint x: 79, endPoint y: 404, distance: 200.8
type input "3"
type input "1109.00"
type input "15.00"
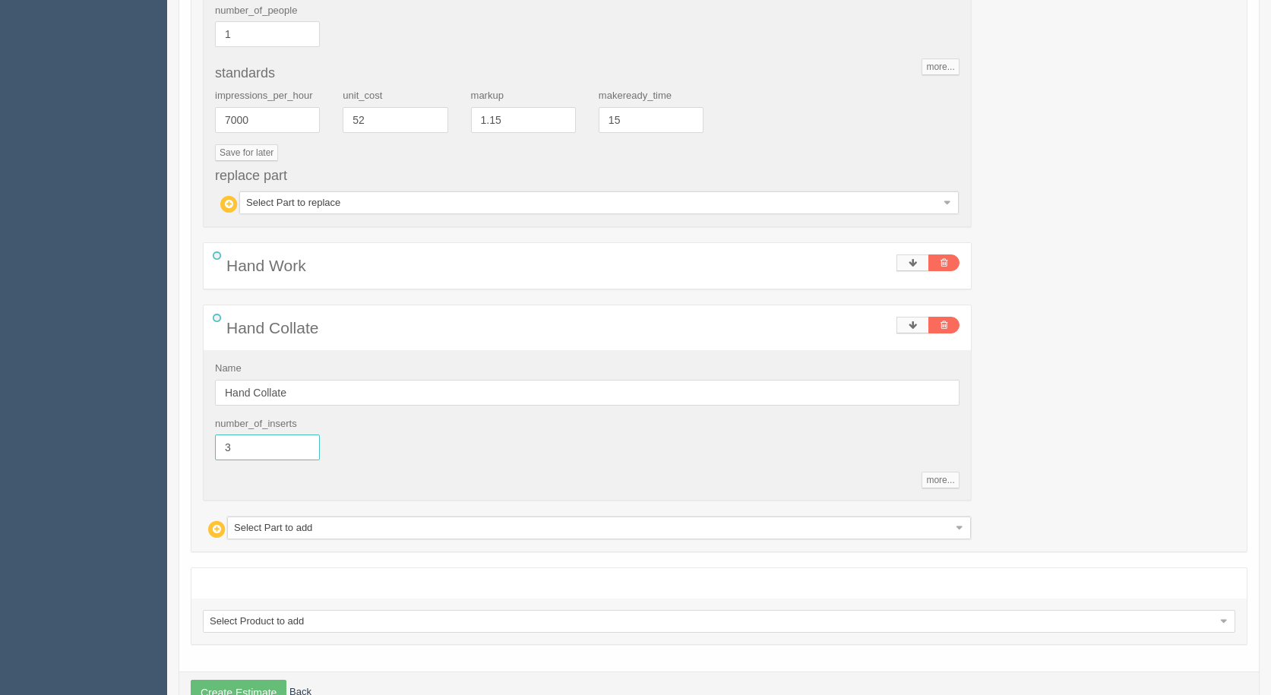
type input "2203.05"
type input "15.00"
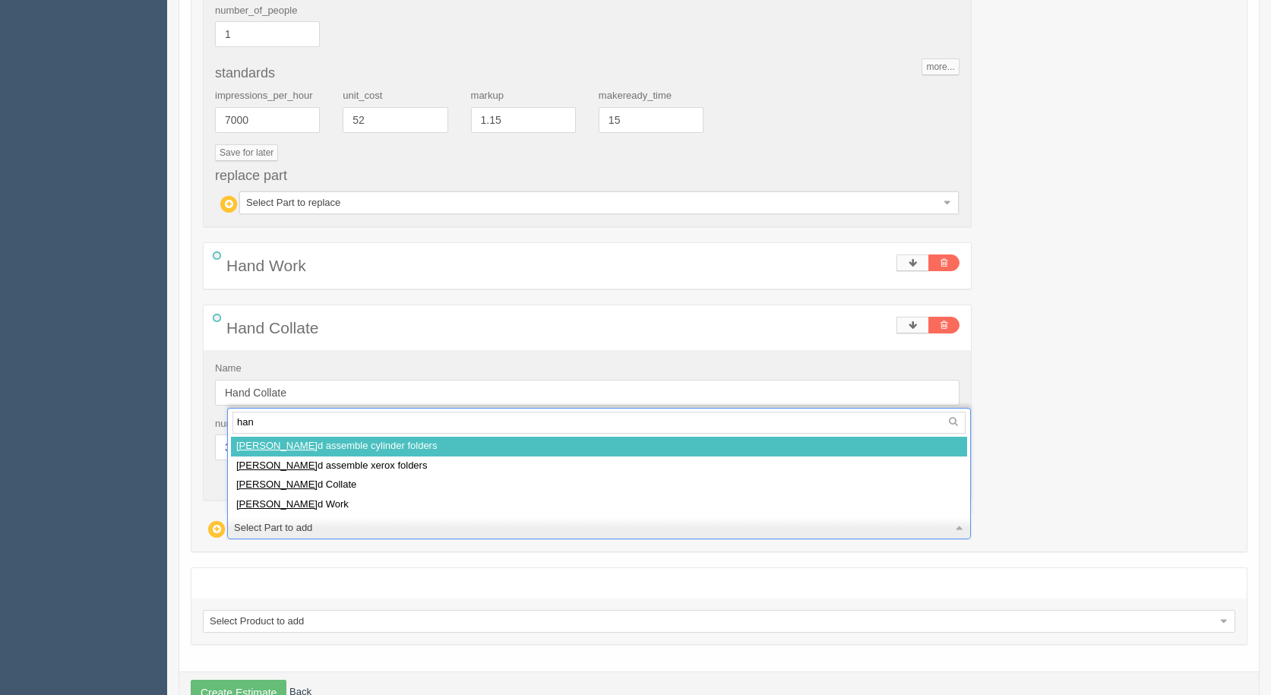
type input "hand"
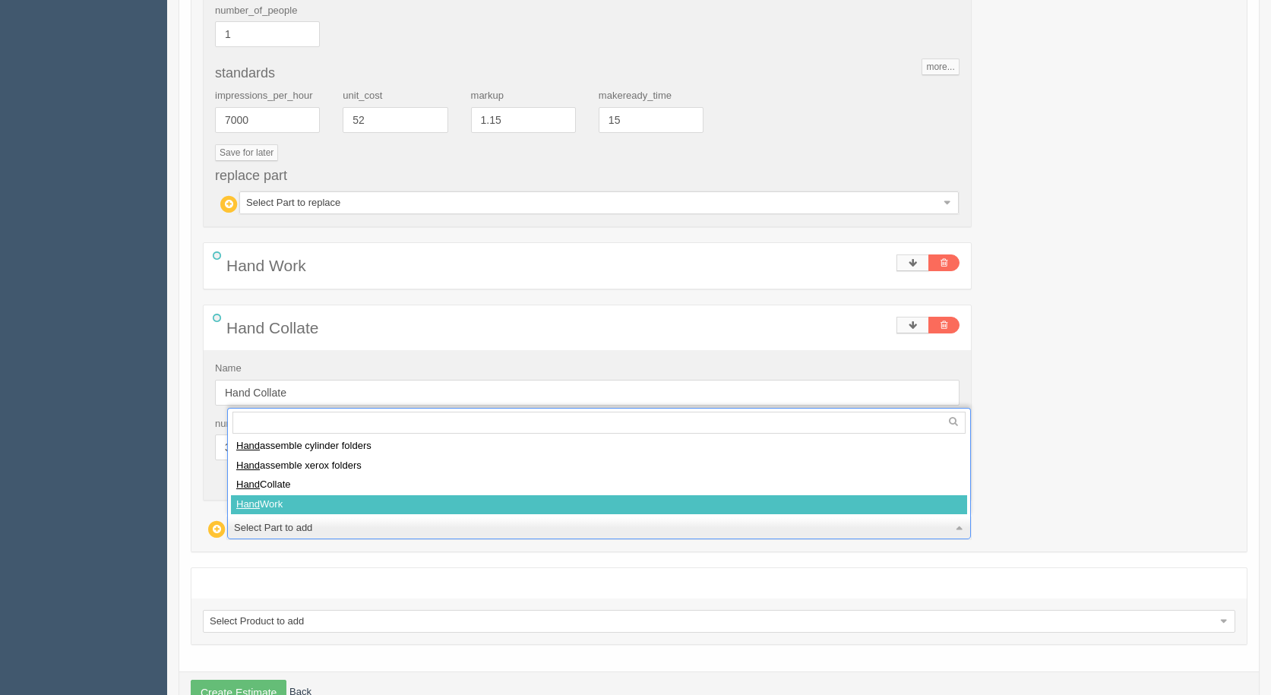
select select
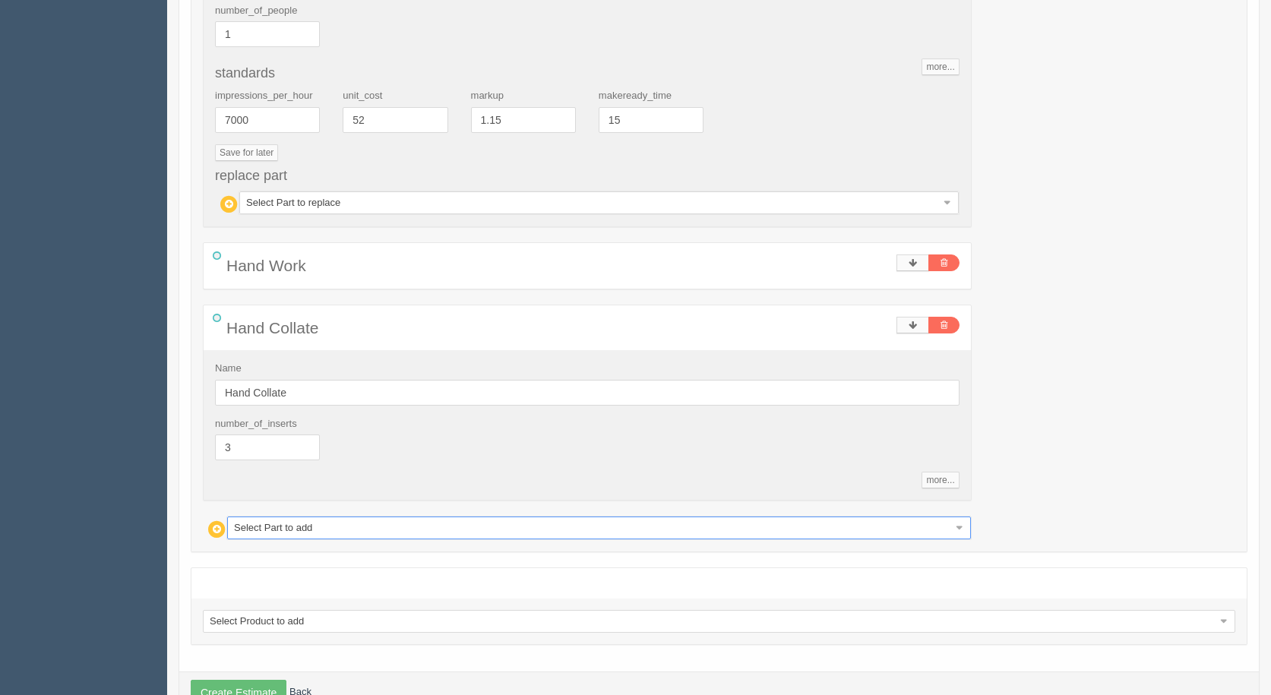
type input "1316.64"
type input "15.00"
type input "2618.33"
type input "15.00"
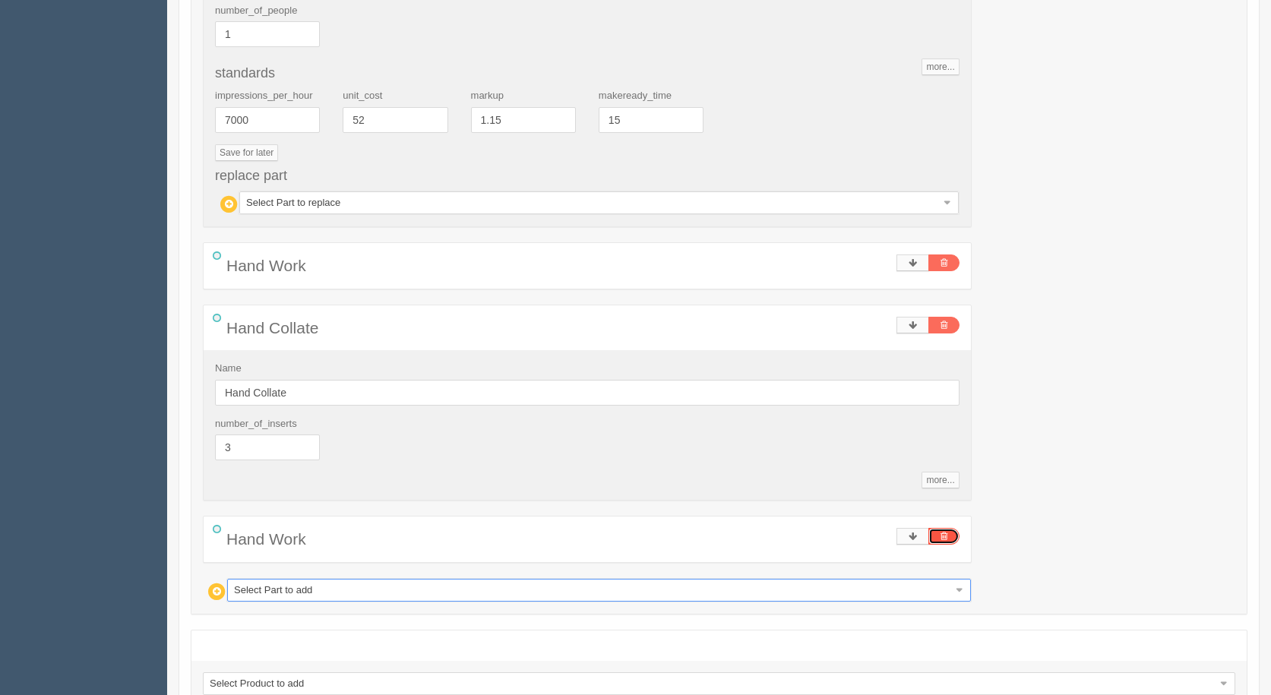
click at [953, 539] on link at bounding box center [943, 536] width 31 height 17
type input "1109.00"
type input "15.00"
type input "2203.05"
type input "15.00"
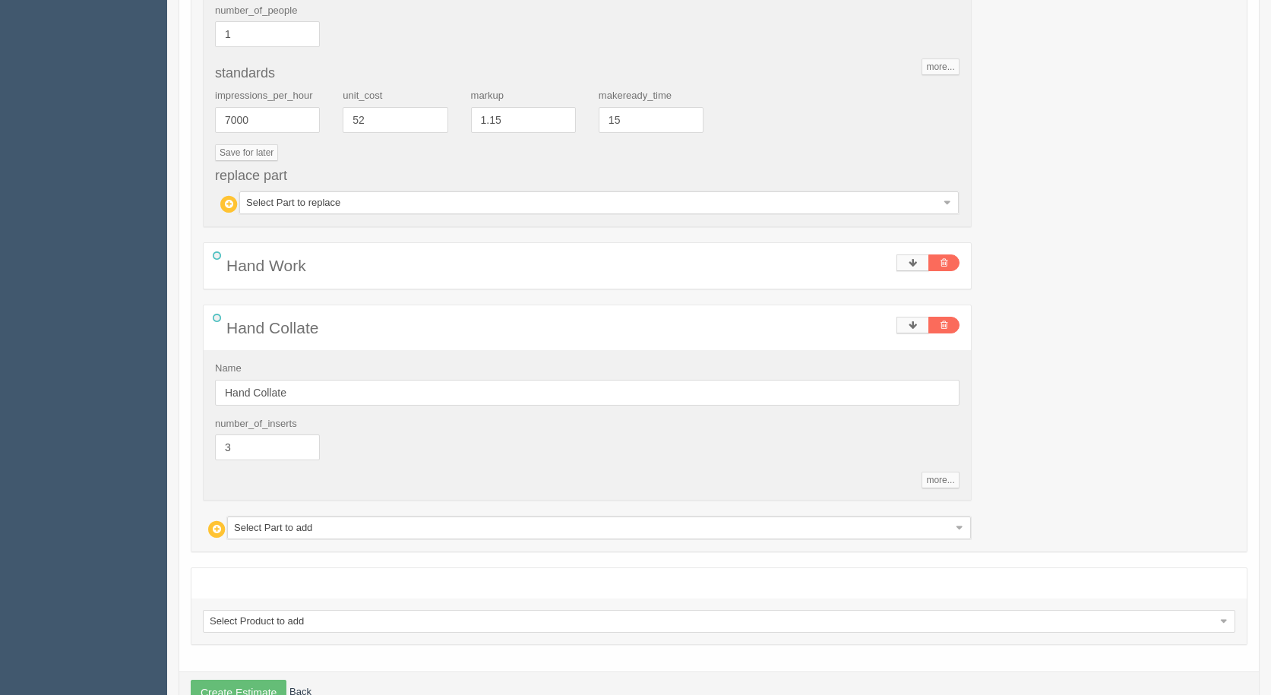
drag, startPoint x: 308, startPoint y: 529, endPoint x: 299, endPoint y: 529, distance: 8.4
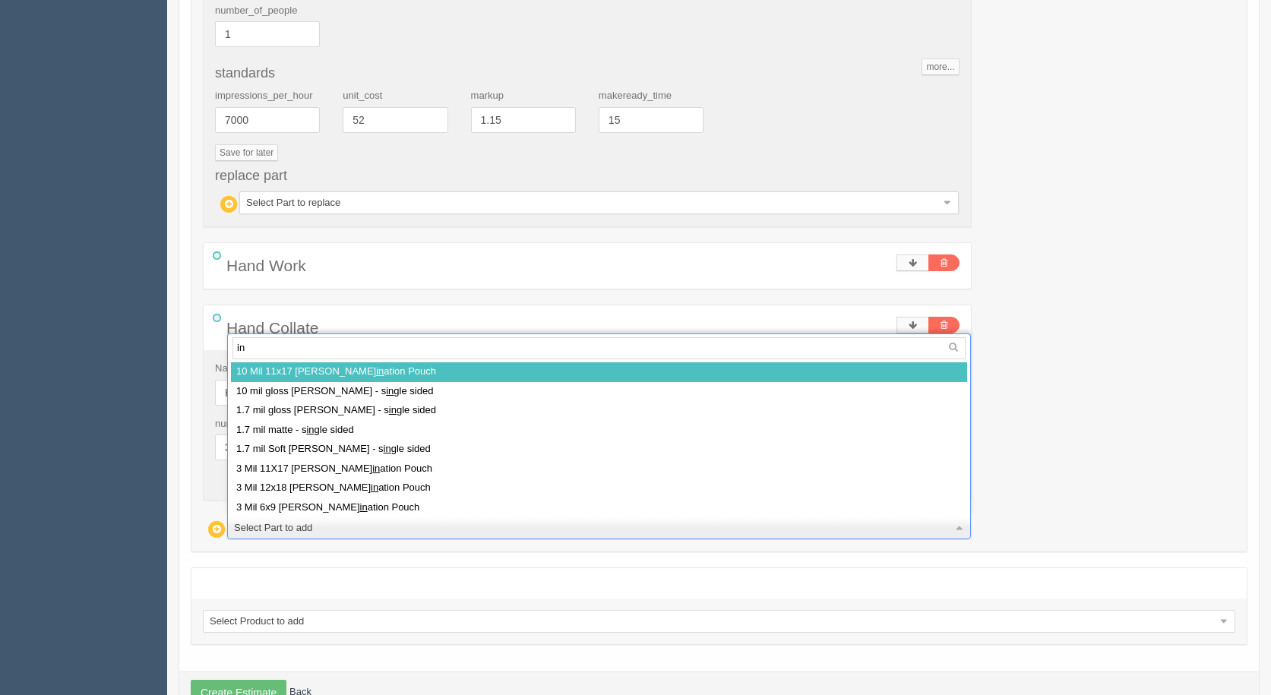
type input "i"
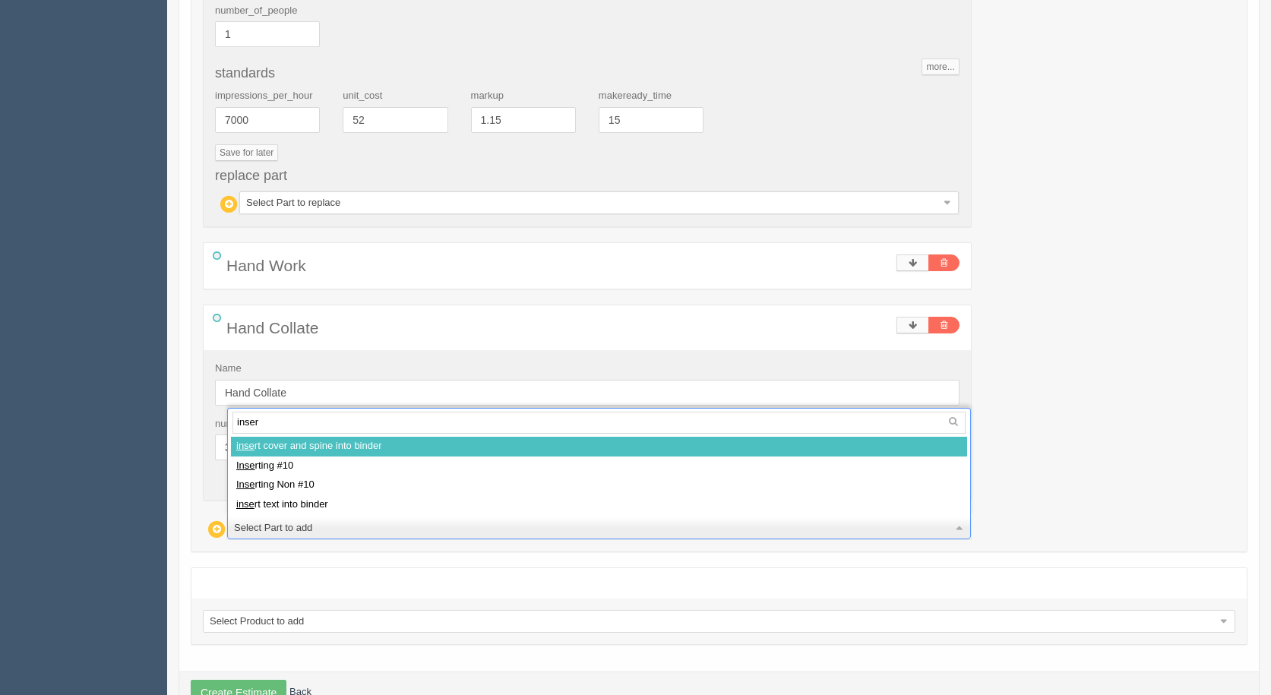
type input "insert"
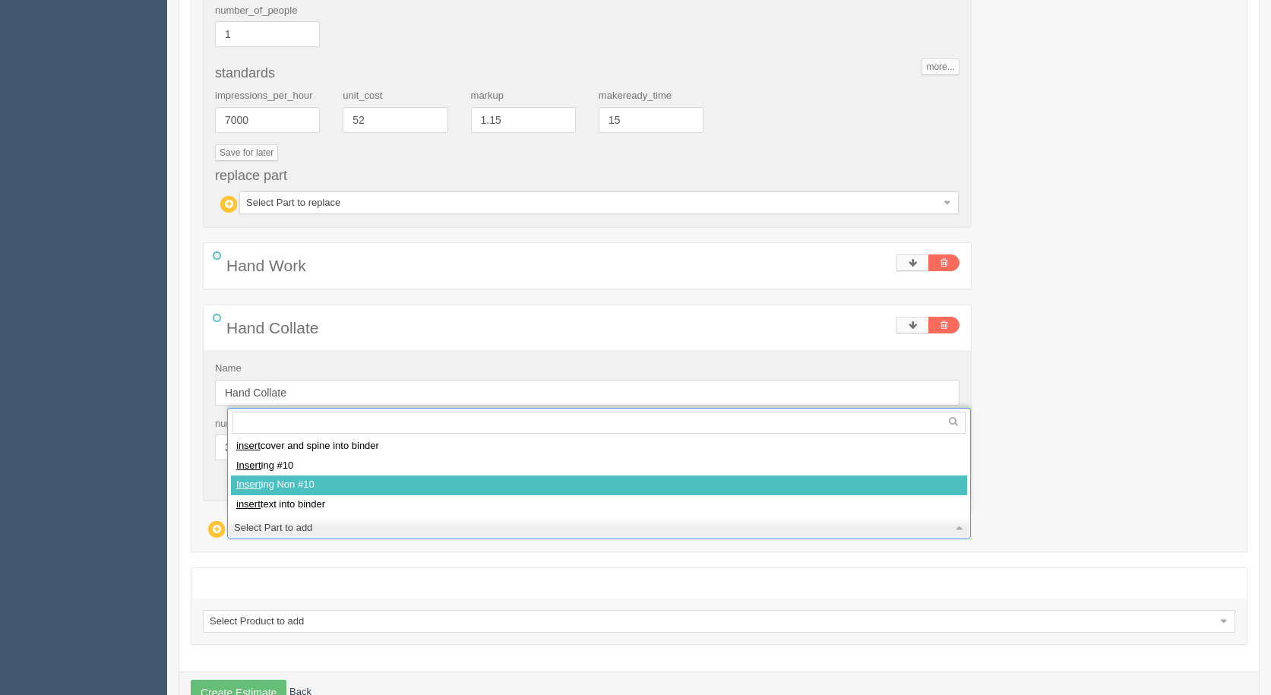
select select
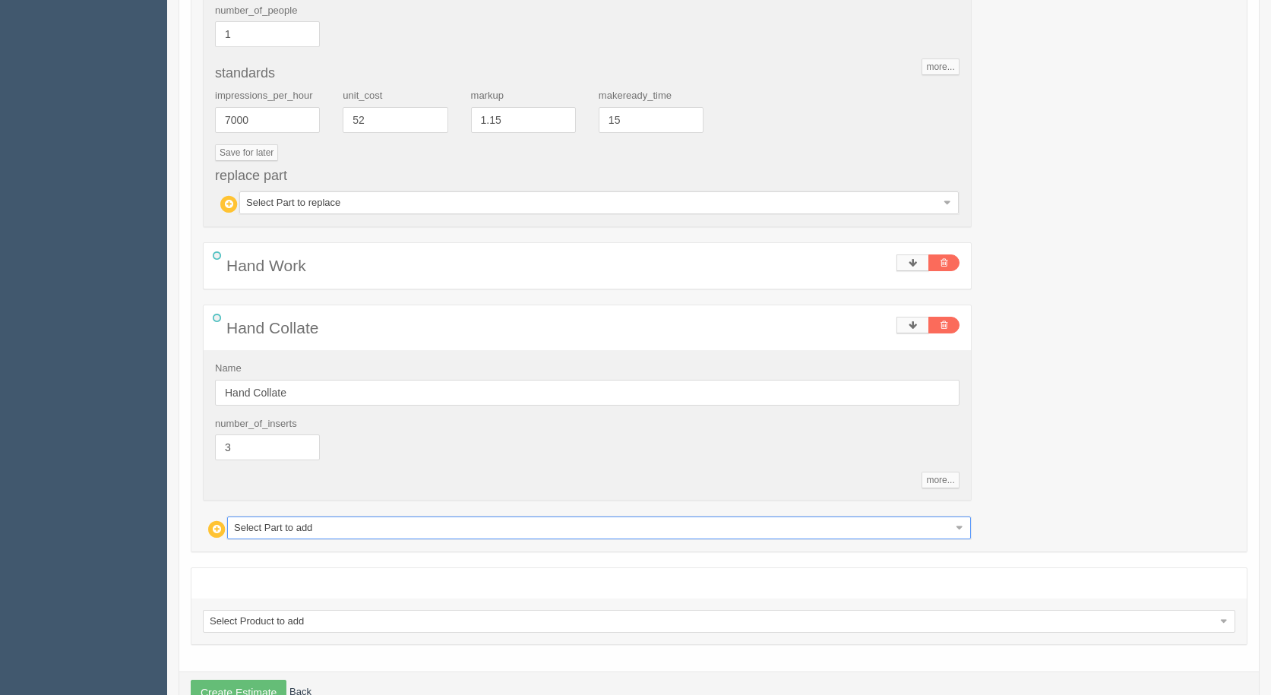
type input "1221.96"
type input "15.00"
type input "2399.06"
type input "15.00"
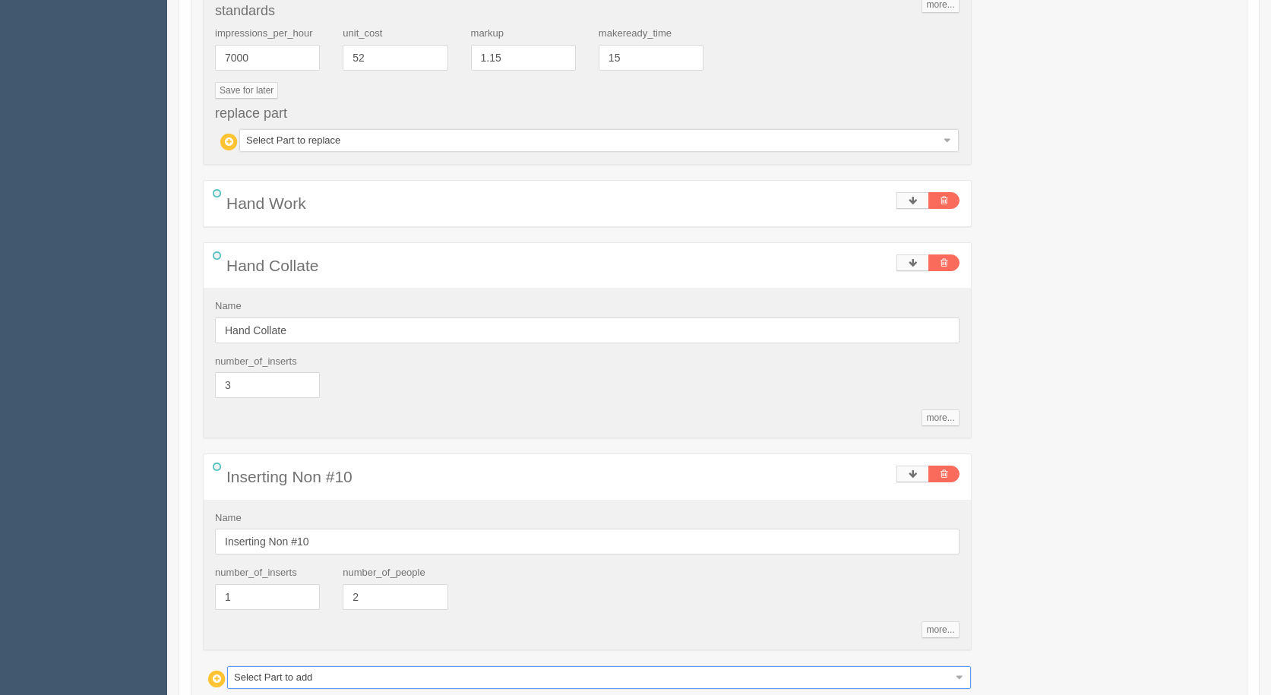
scroll to position [1085, 0]
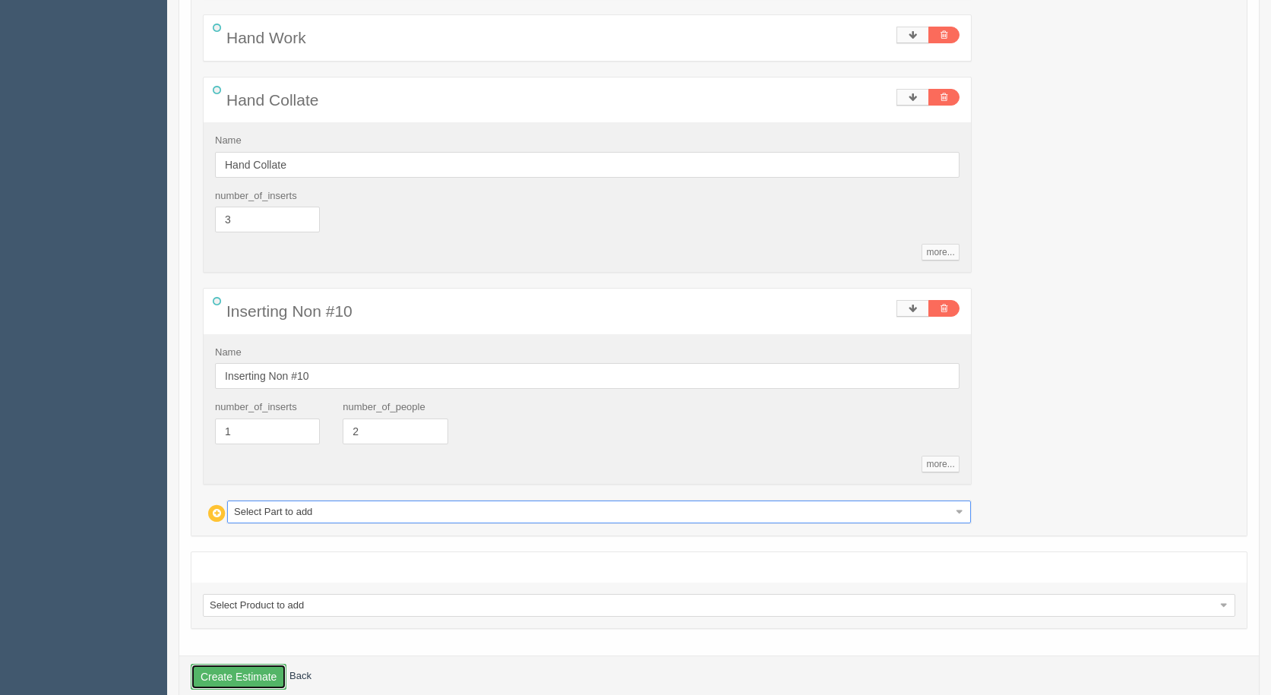
click at [232, 671] on button "Create Estimate" at bounding box center [239, 677] width 96 height 26
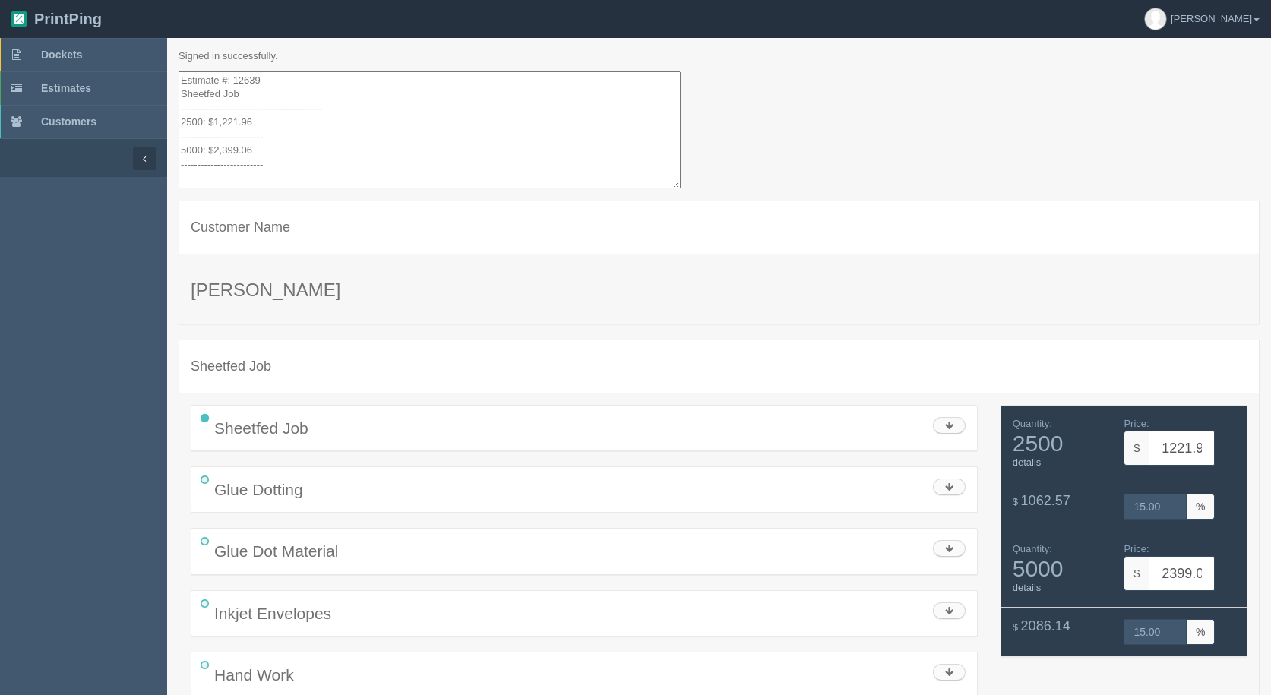
drag, startPoint x: 275, startPoint y: 167, endPoint x: 150, endPoint y: -66, distance: 264.7
click at [150, 0] on html "PrintPing [PERSON_NAME] Administration Edit account ( [EMAIL_ADDRESS][DOMAIN_NA…" at bounding box center [635, 445] width 1271 height 890
